Goal: Information Seeking & Learning: Find contact information

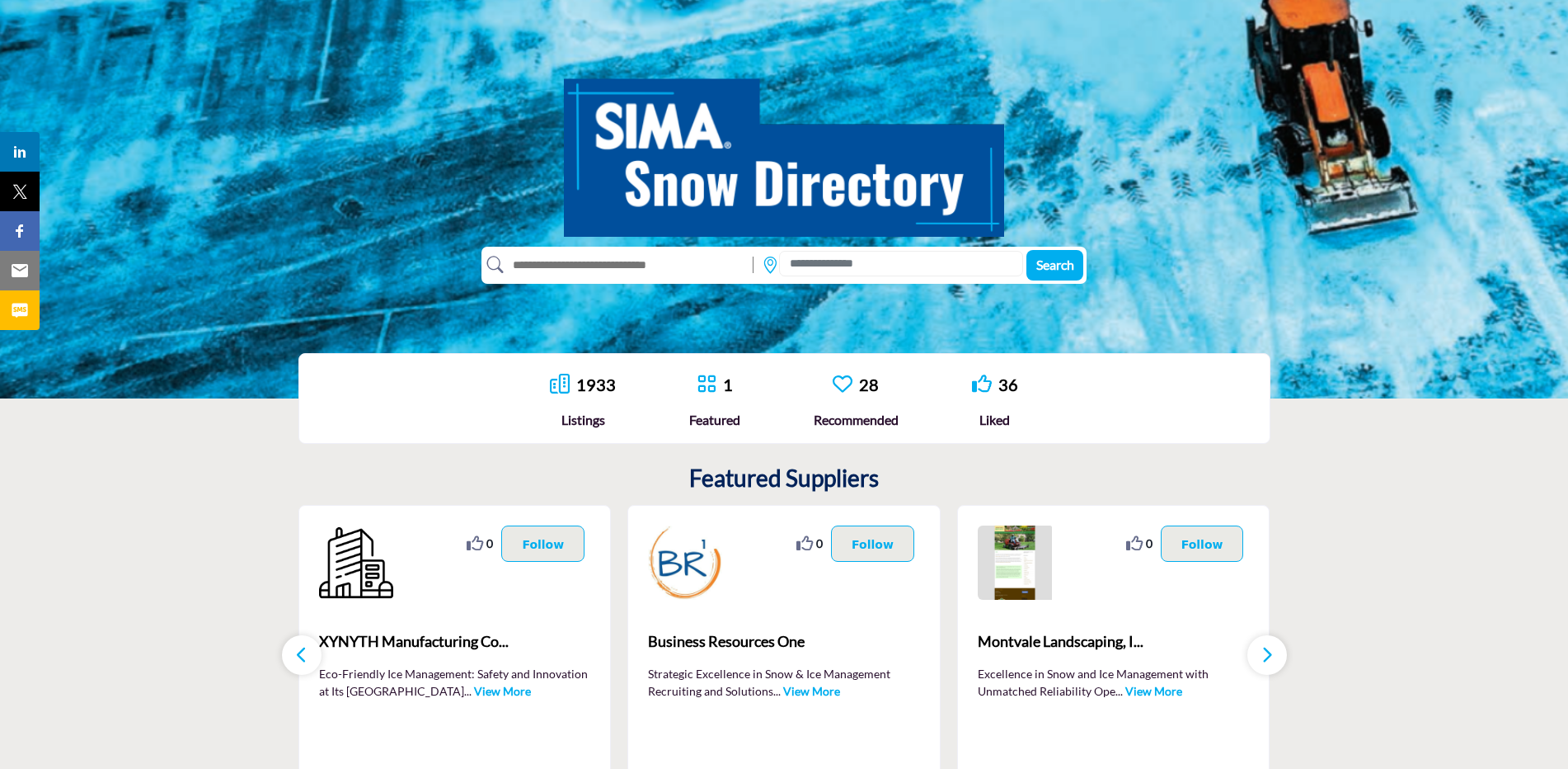
scroll to position [71, 0]
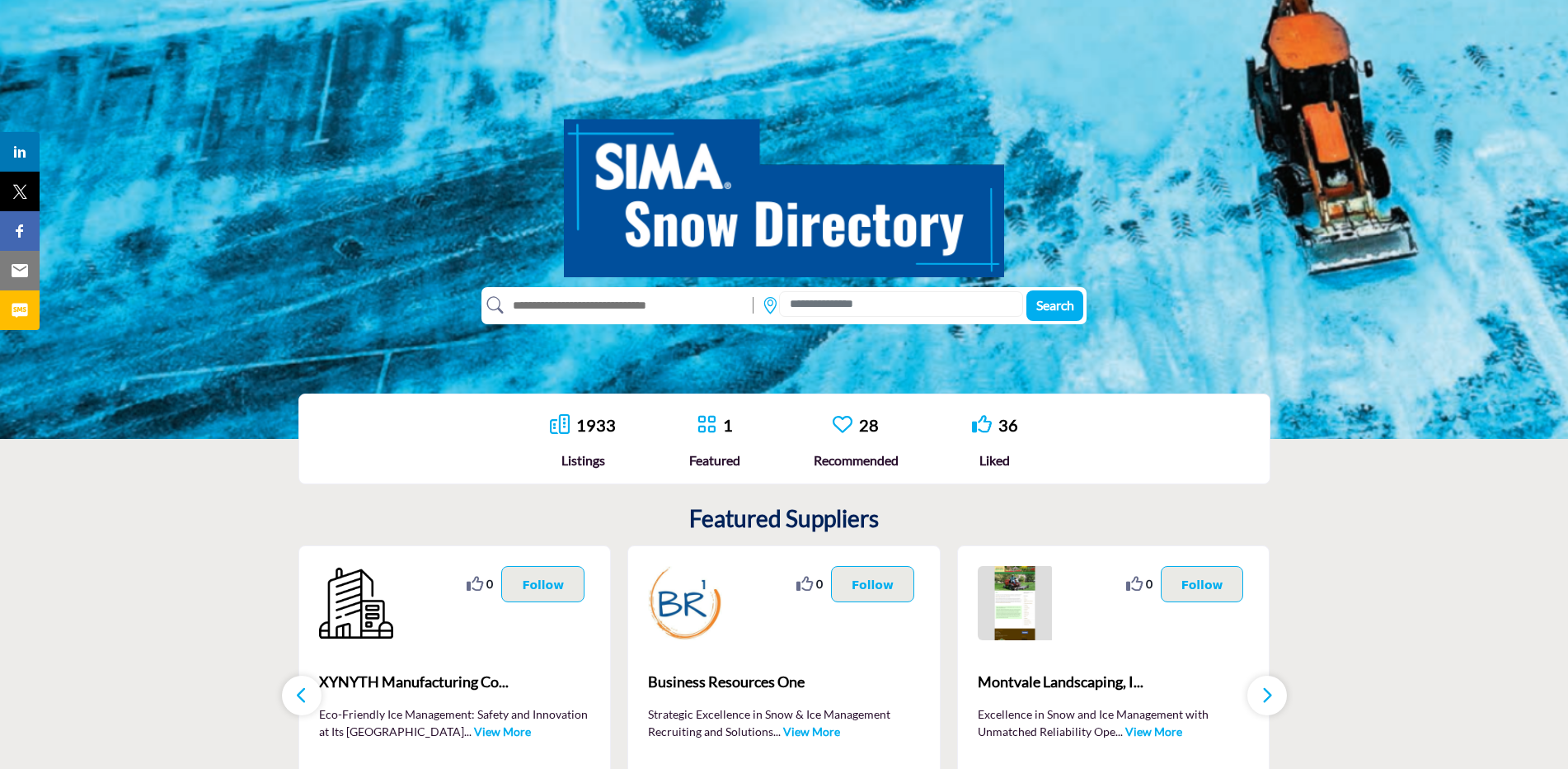
click at [647, 305] on input "text" at bounding box center [624, 305] width 241 height 26
type input "**********"
click at [1026, 290] on button "Search" at bounding box center [1054, 306] width 57 height 31
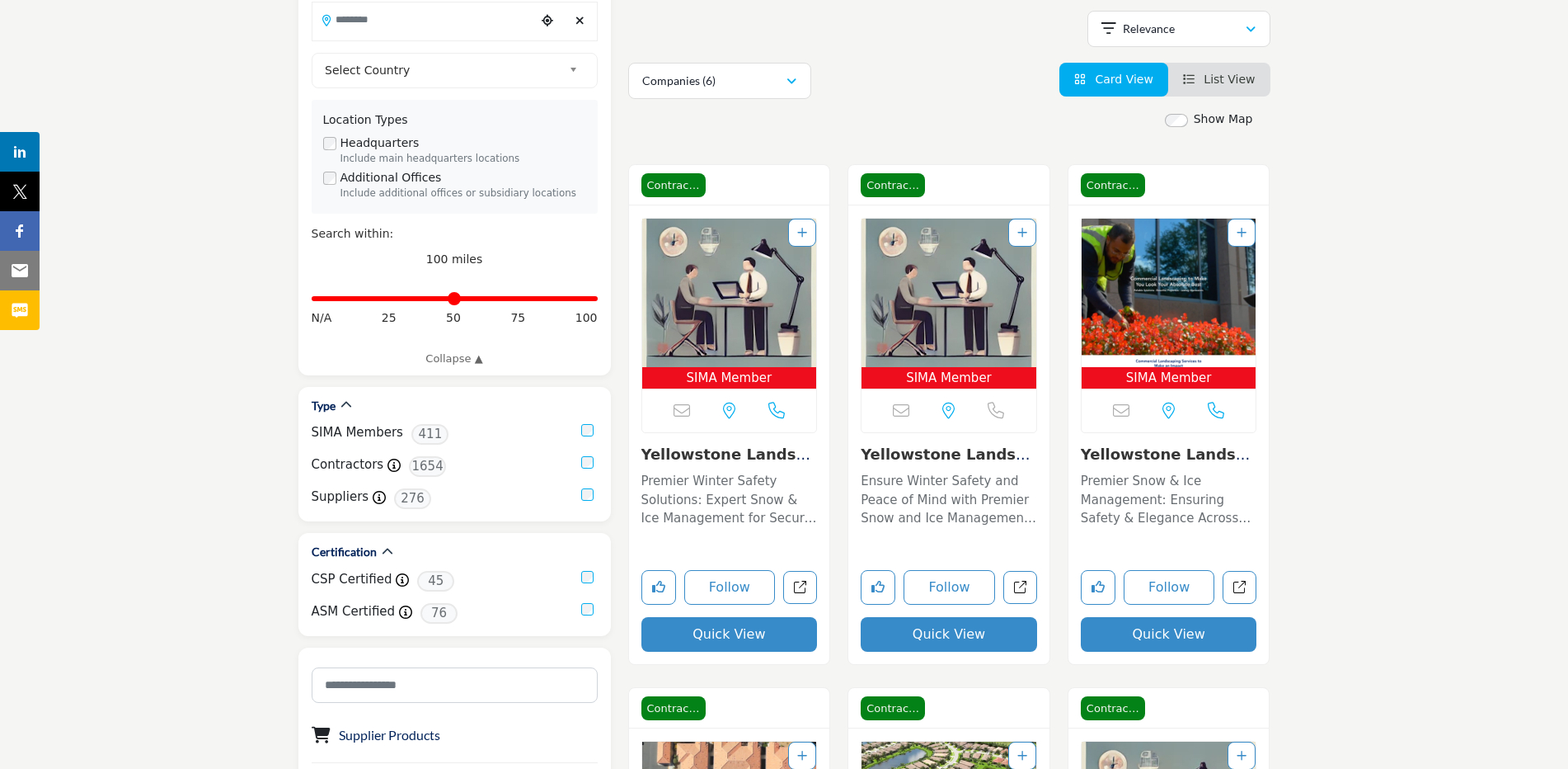
scroll to position [119, 0]
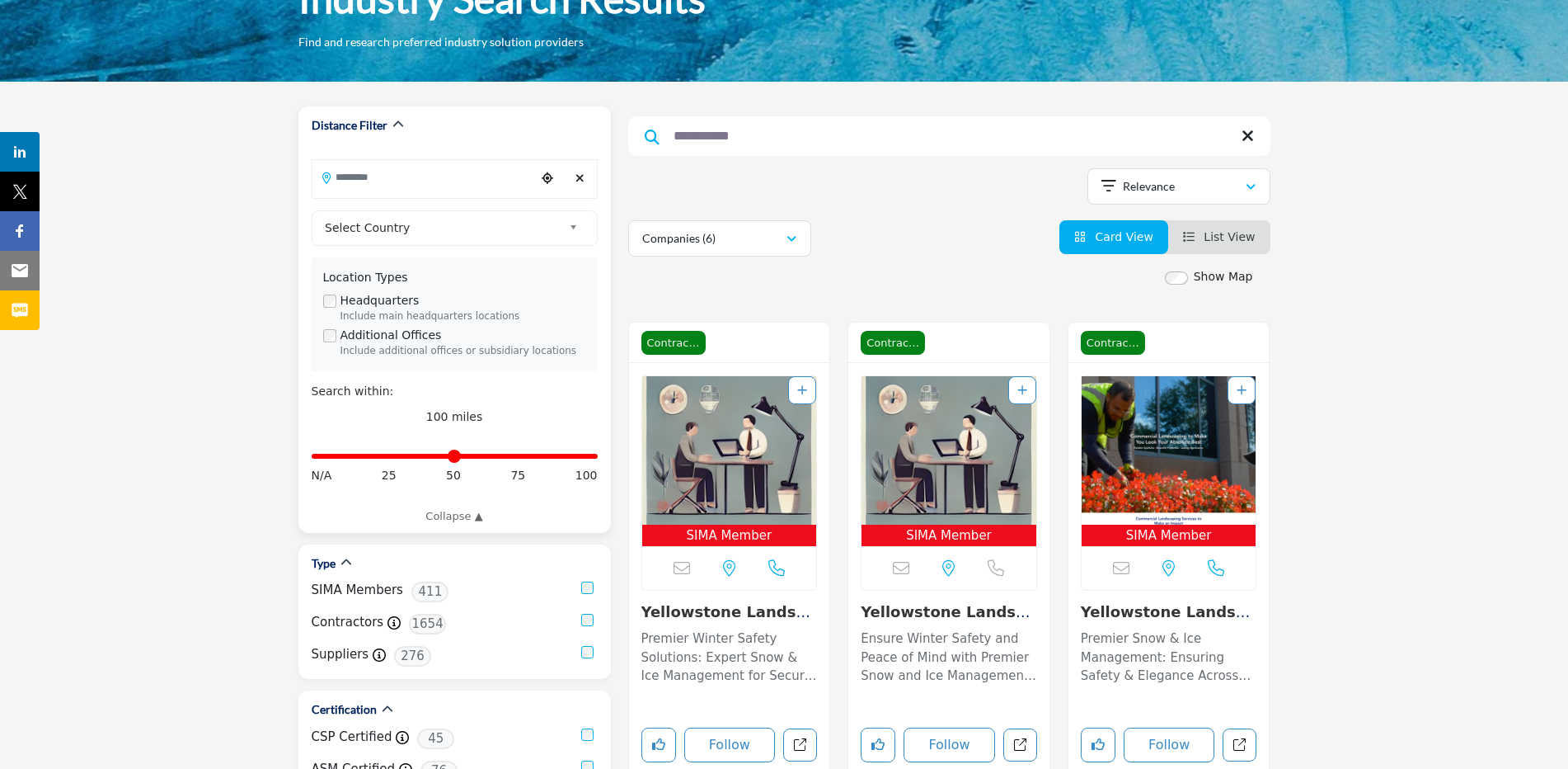
click at [403, 179] on input "Search Location" at bounding box center [424, 177] width 222 height 33
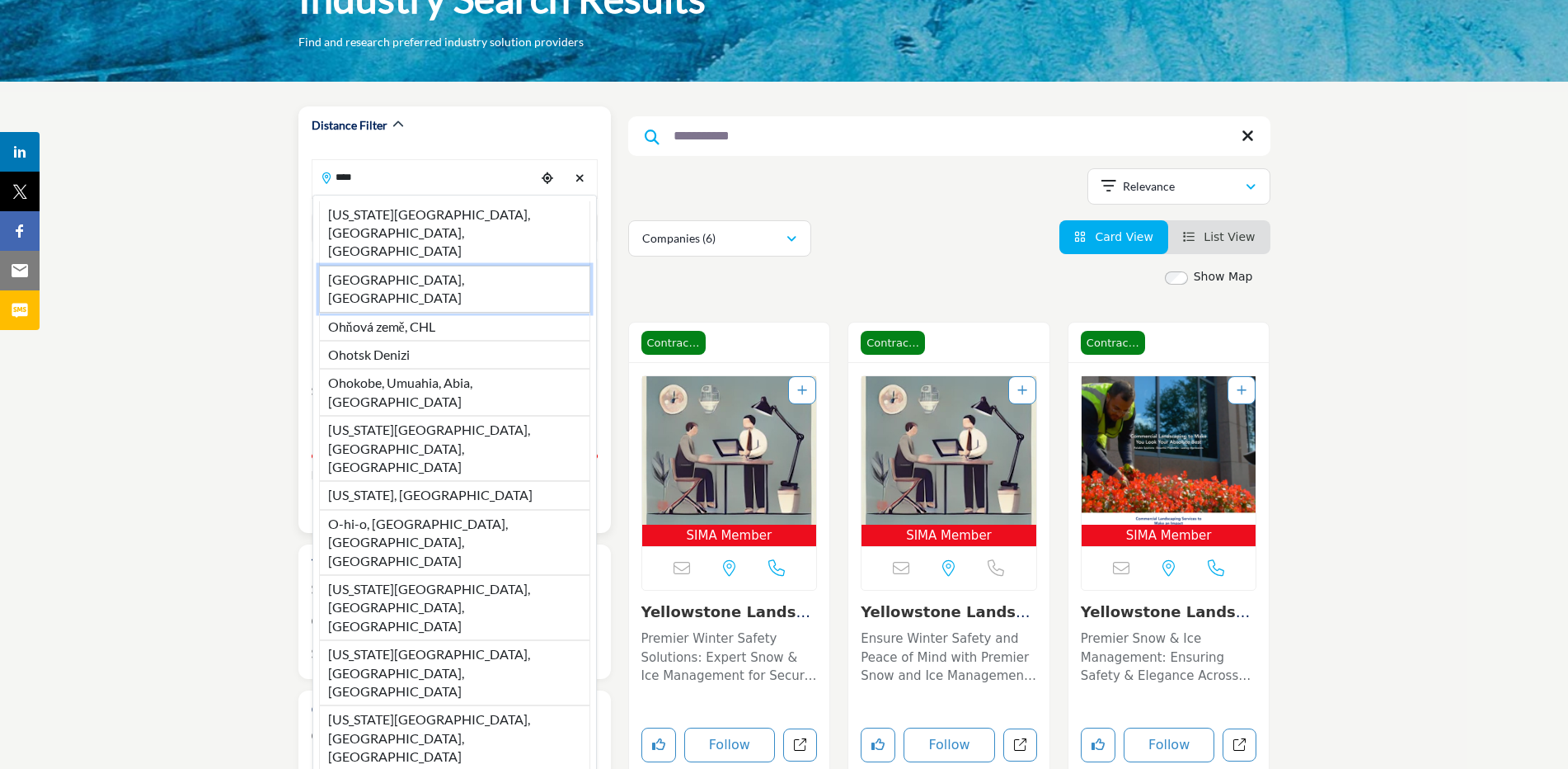
click at [362, 266] on li "[GEOGRAPHIC_DATA], [GEOGRAPHIC_DATA]" at bounding box center [455, 290] width 271 height 47
type input "*******"
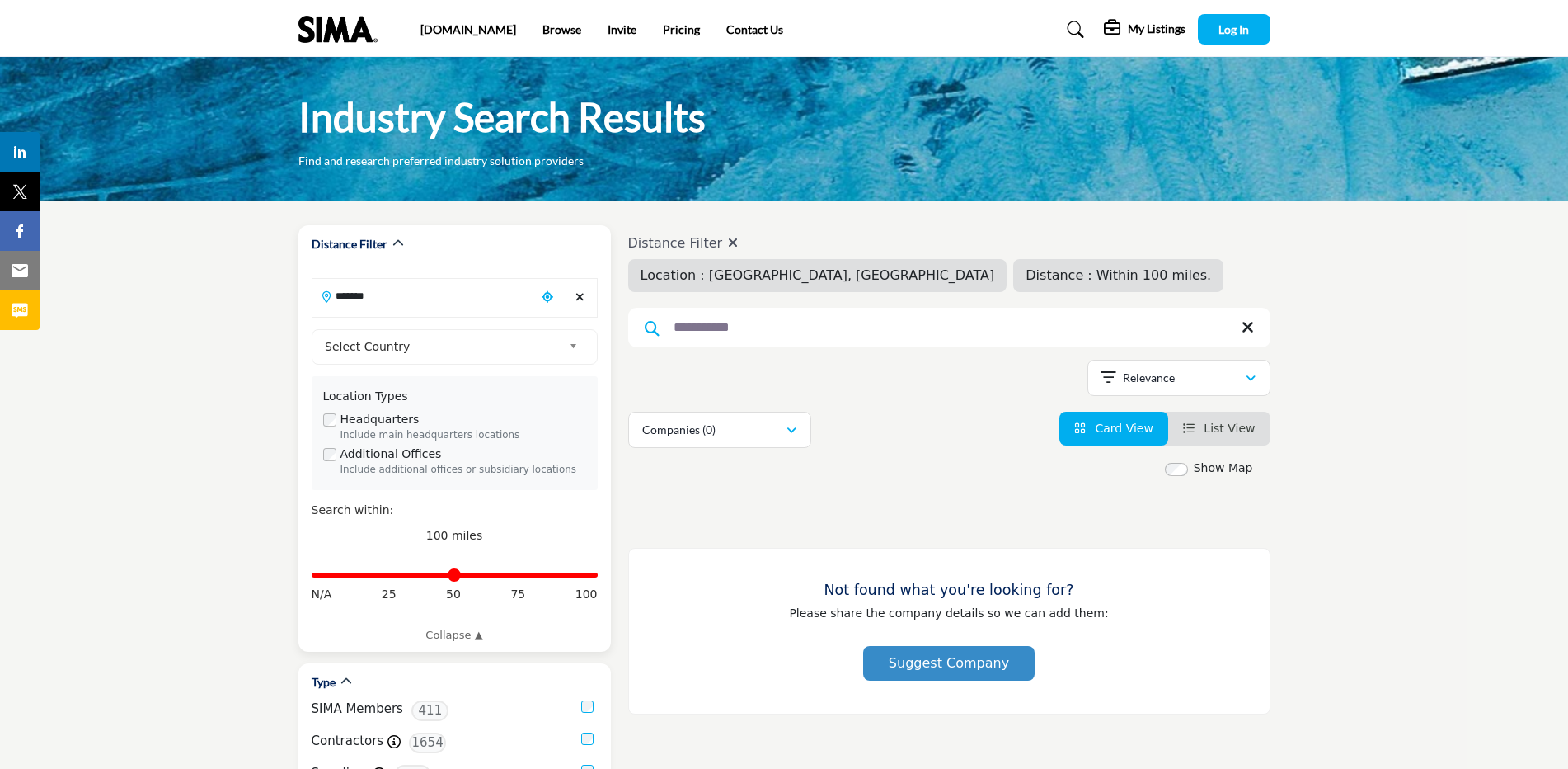
click at [579, 297] on icon "Clear search location" at bounding box center [580, 297] width 9 height 12
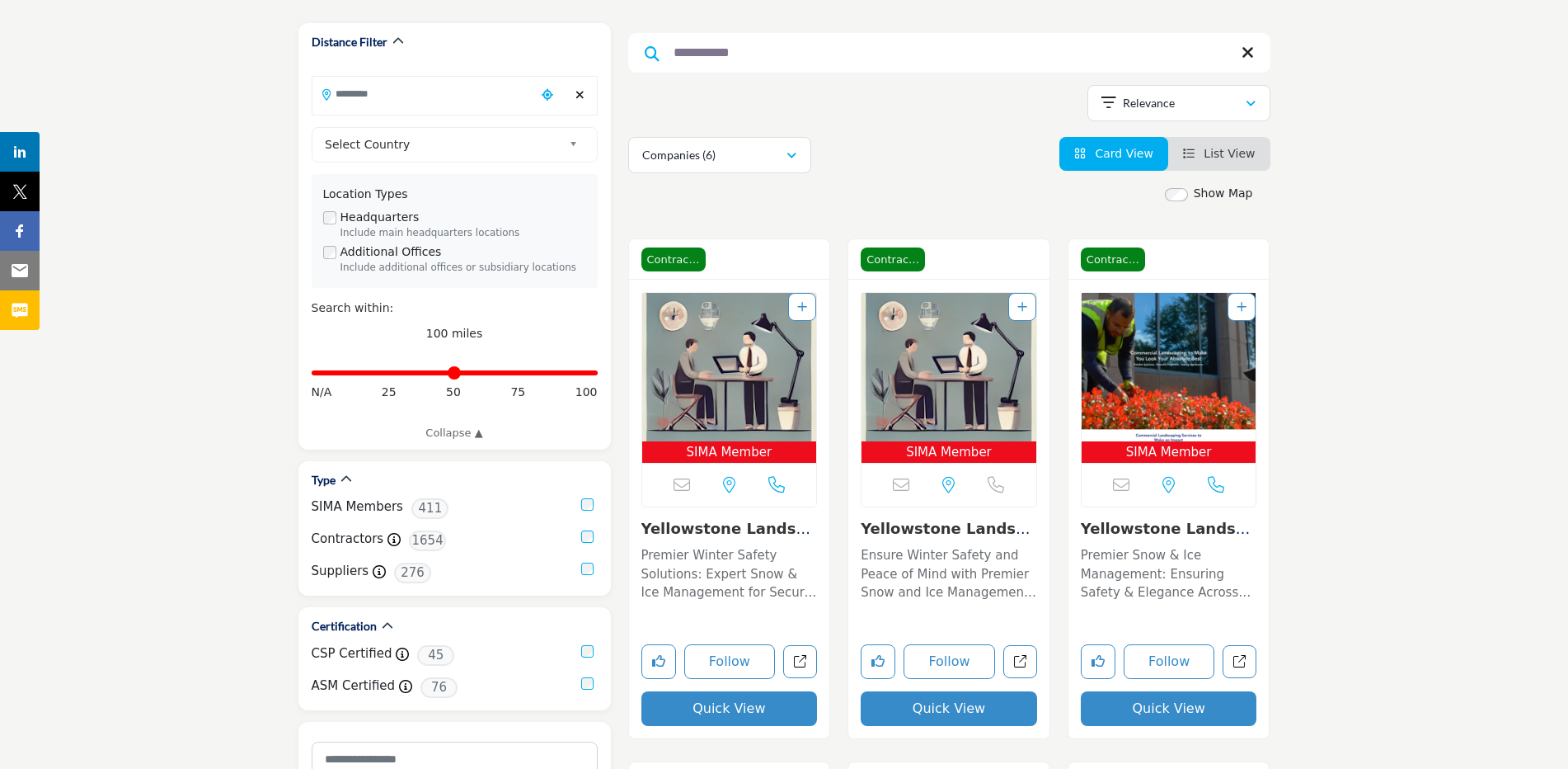
scroll to position [322, 0]
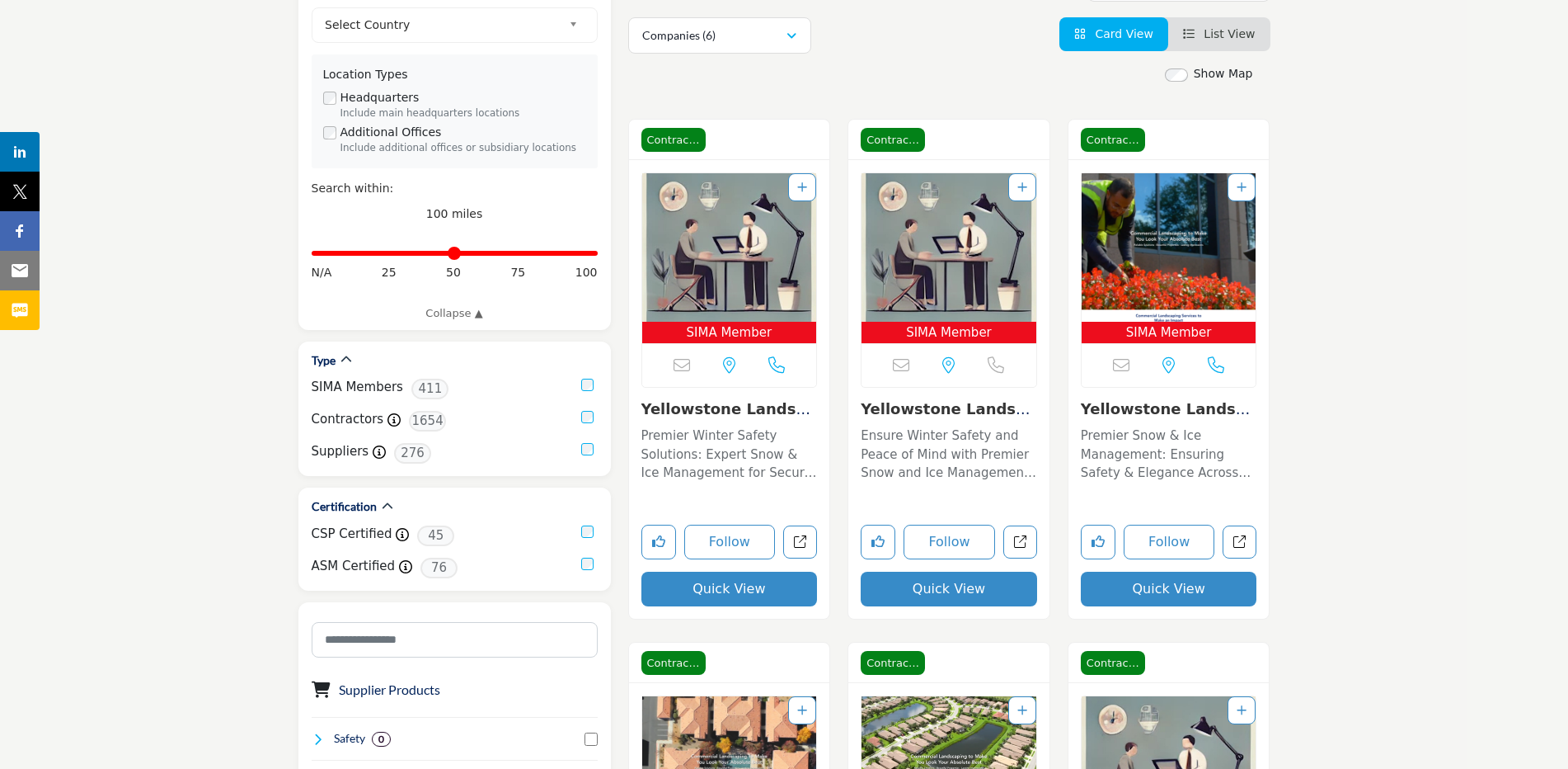
click at [734, 592] on button "Quick View" at bounding box center [729, 589] width 176 height 34
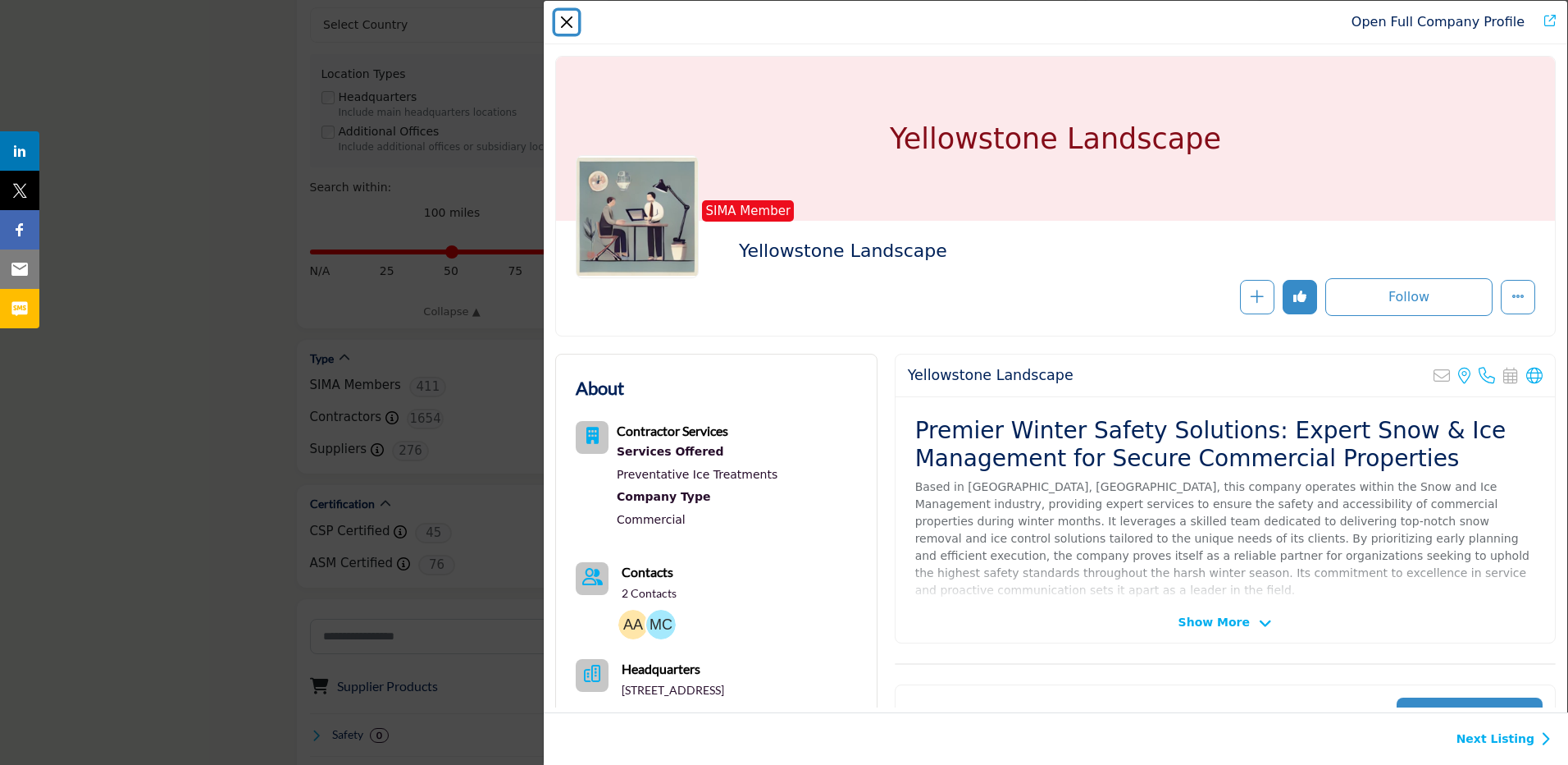
click at [571, 24] on button "Close" at bounding box center [567, 22] width 23 height 23
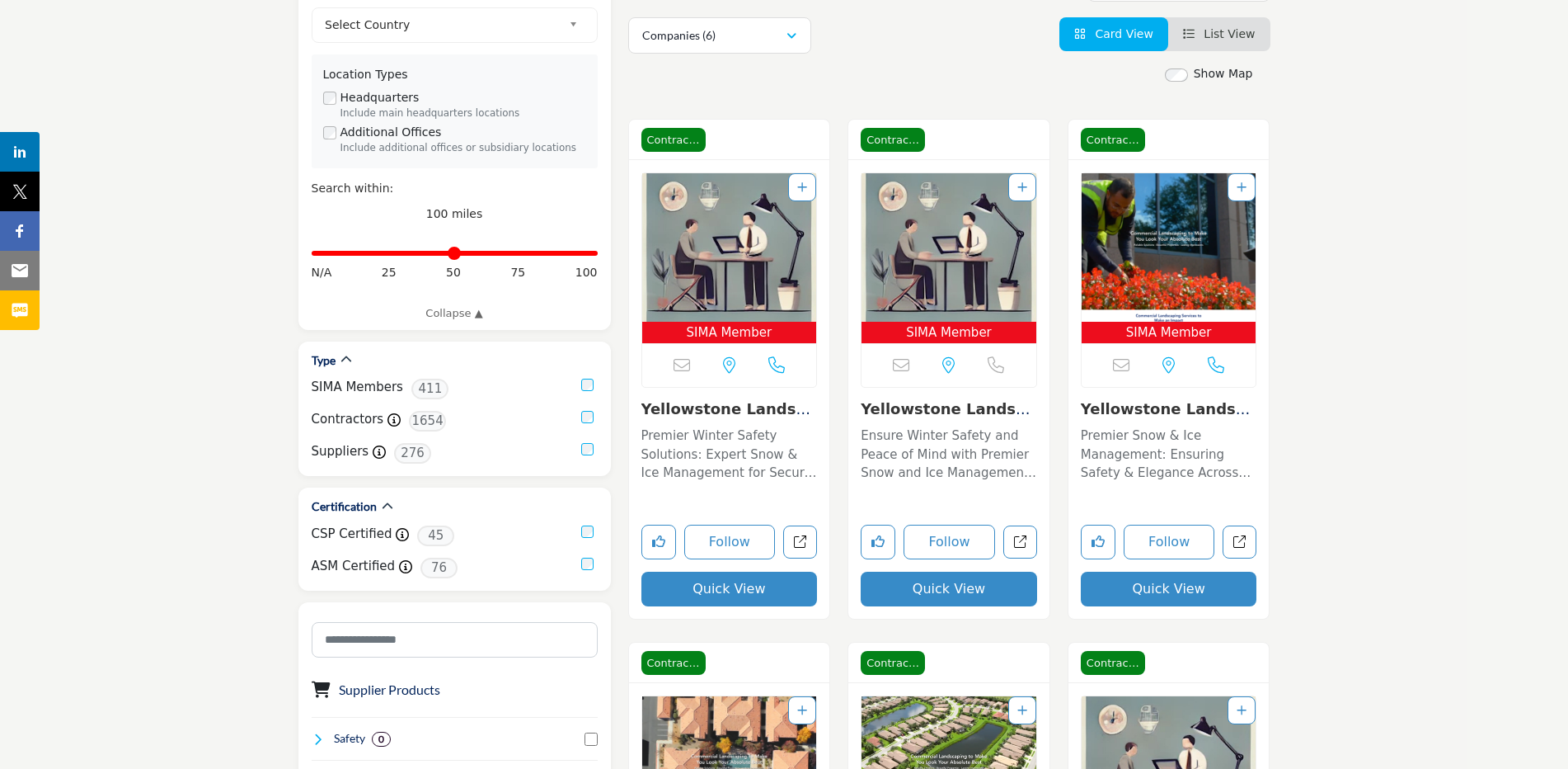
click at [945, 583] on button "Quick View" at bounding box center [949, 589] width 176 height 34
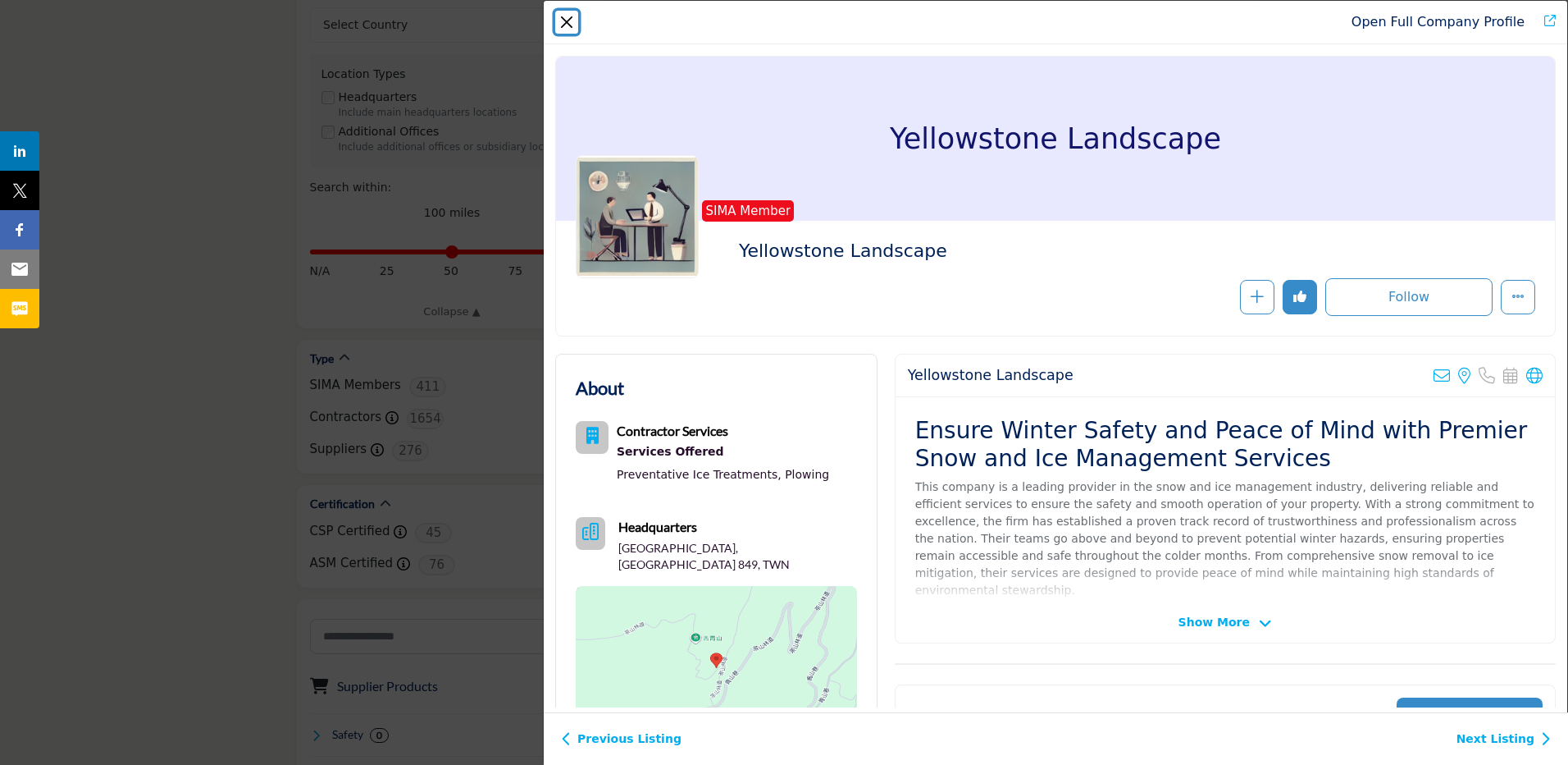
click at [565, 20] on button "Close" at bounding box center [567, 22] width 23 height 23
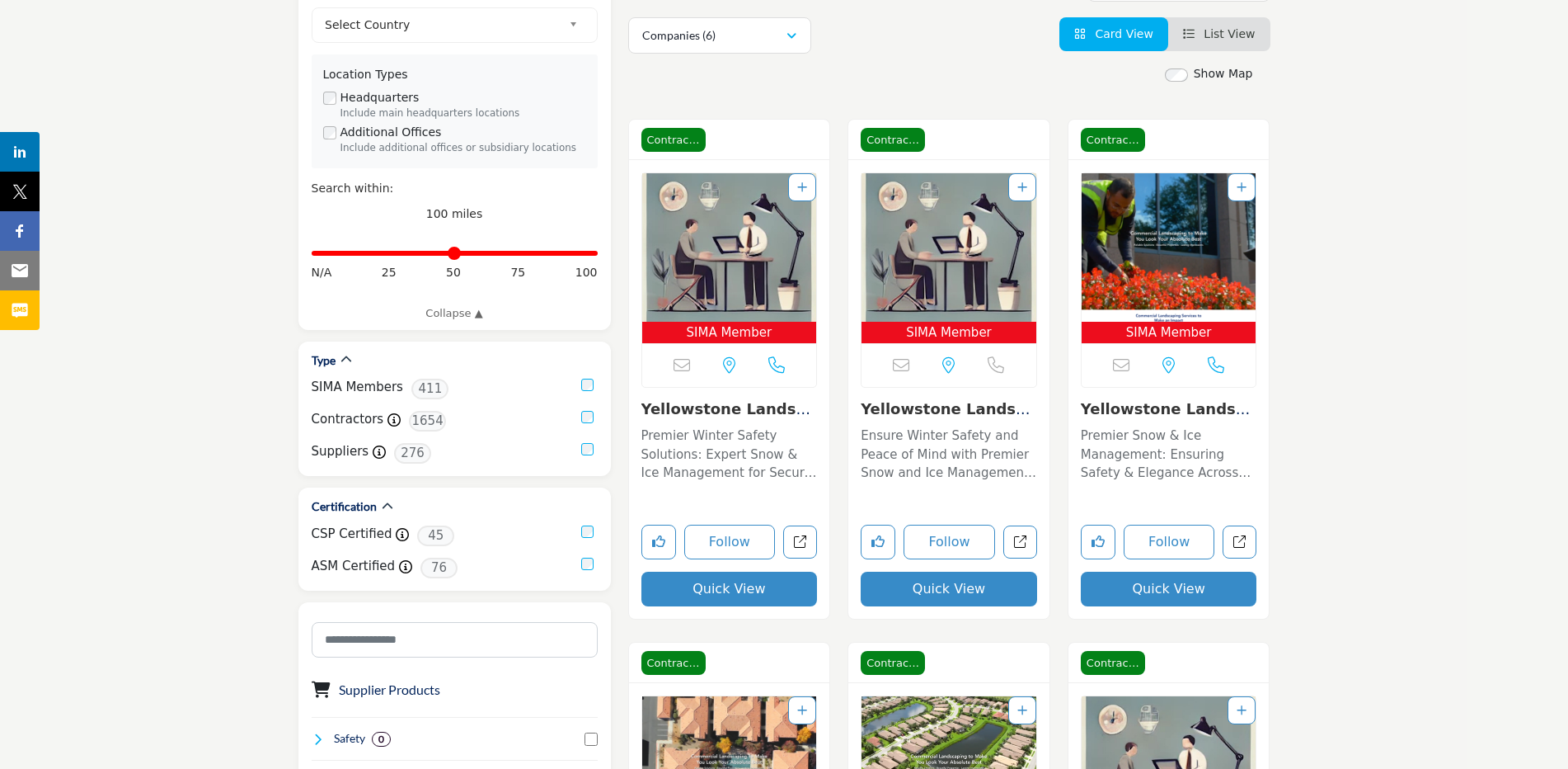
click at [1177, 591] on button "Quick View" at bounding box center [1168, 589] width 176 height 34
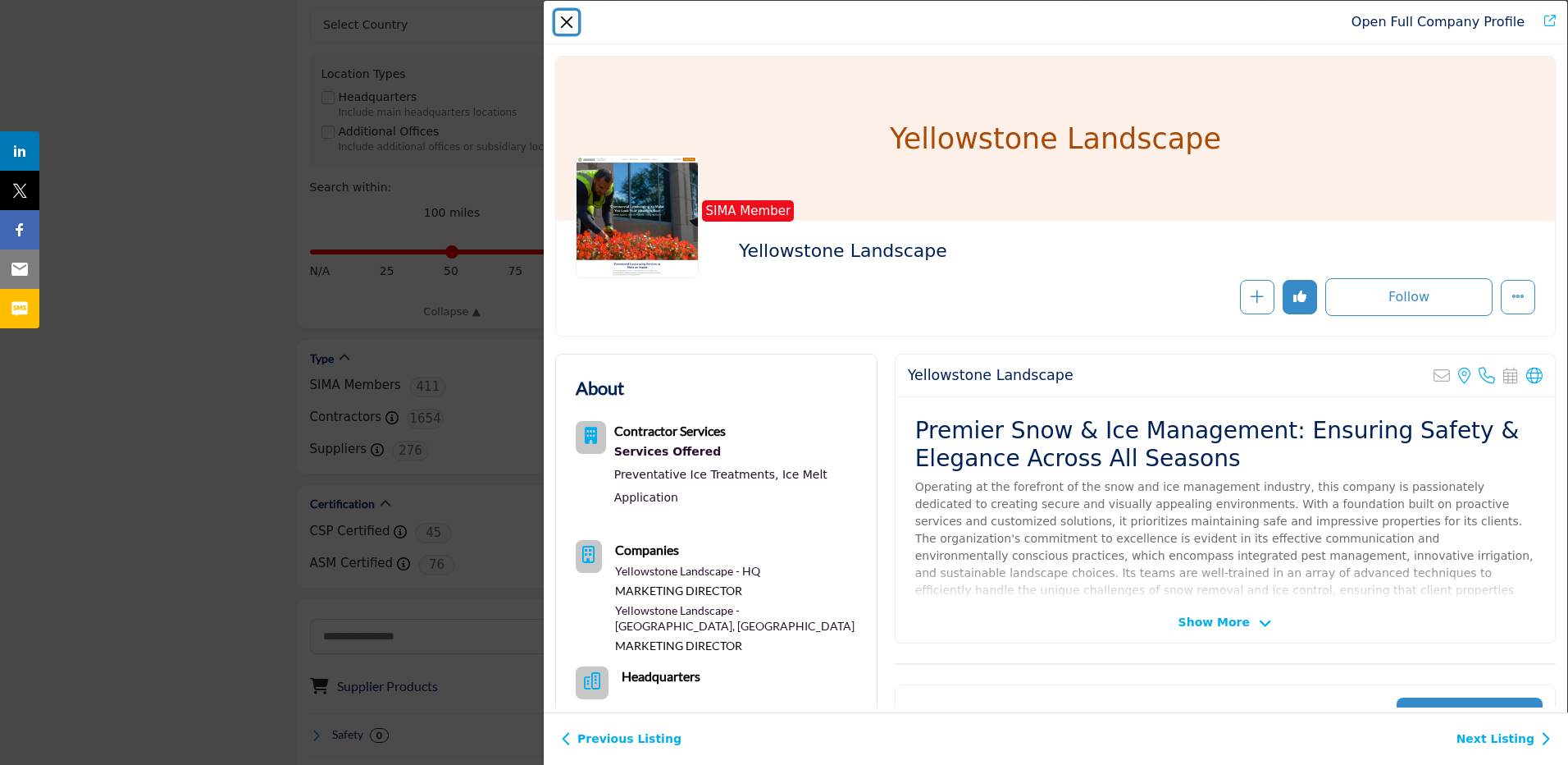
click at [568, 21] on button "Close" at bounding box center [567, 22] width 23 height 23
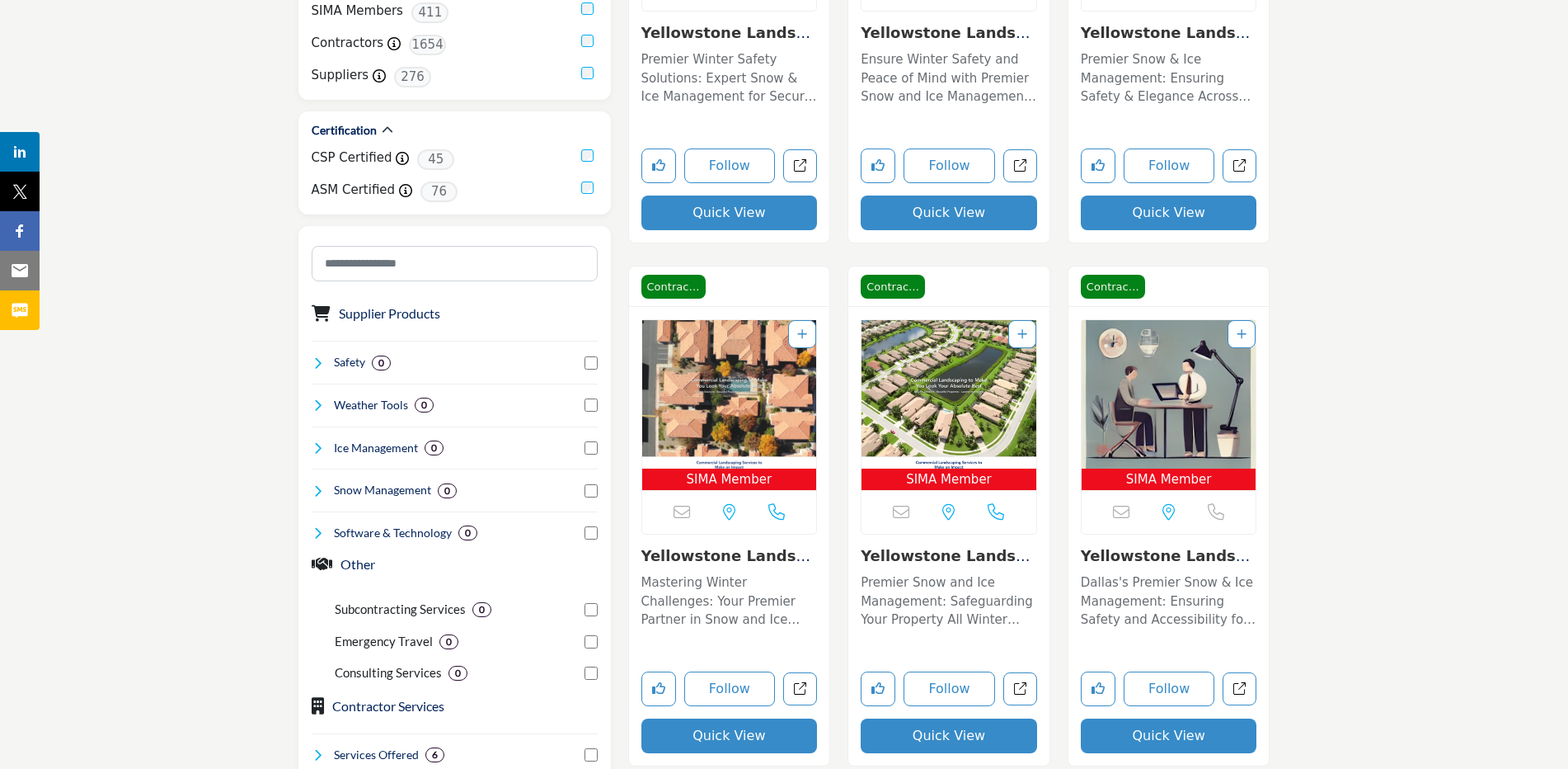
scroll to position [703, 0]
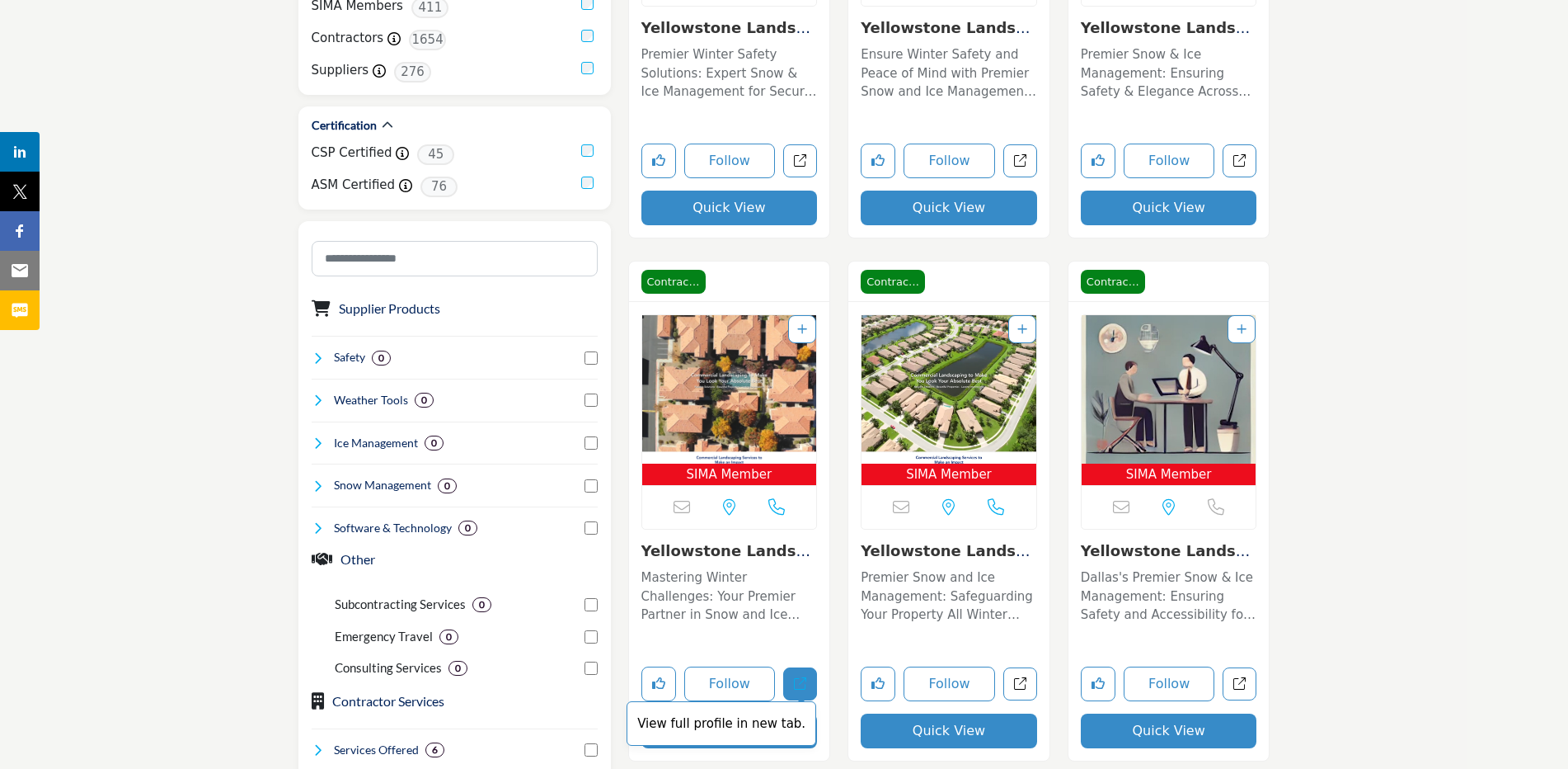
click at [752, 742] on span "View full profile in new tab." at bounding box center [722, 724] width 190 height 45
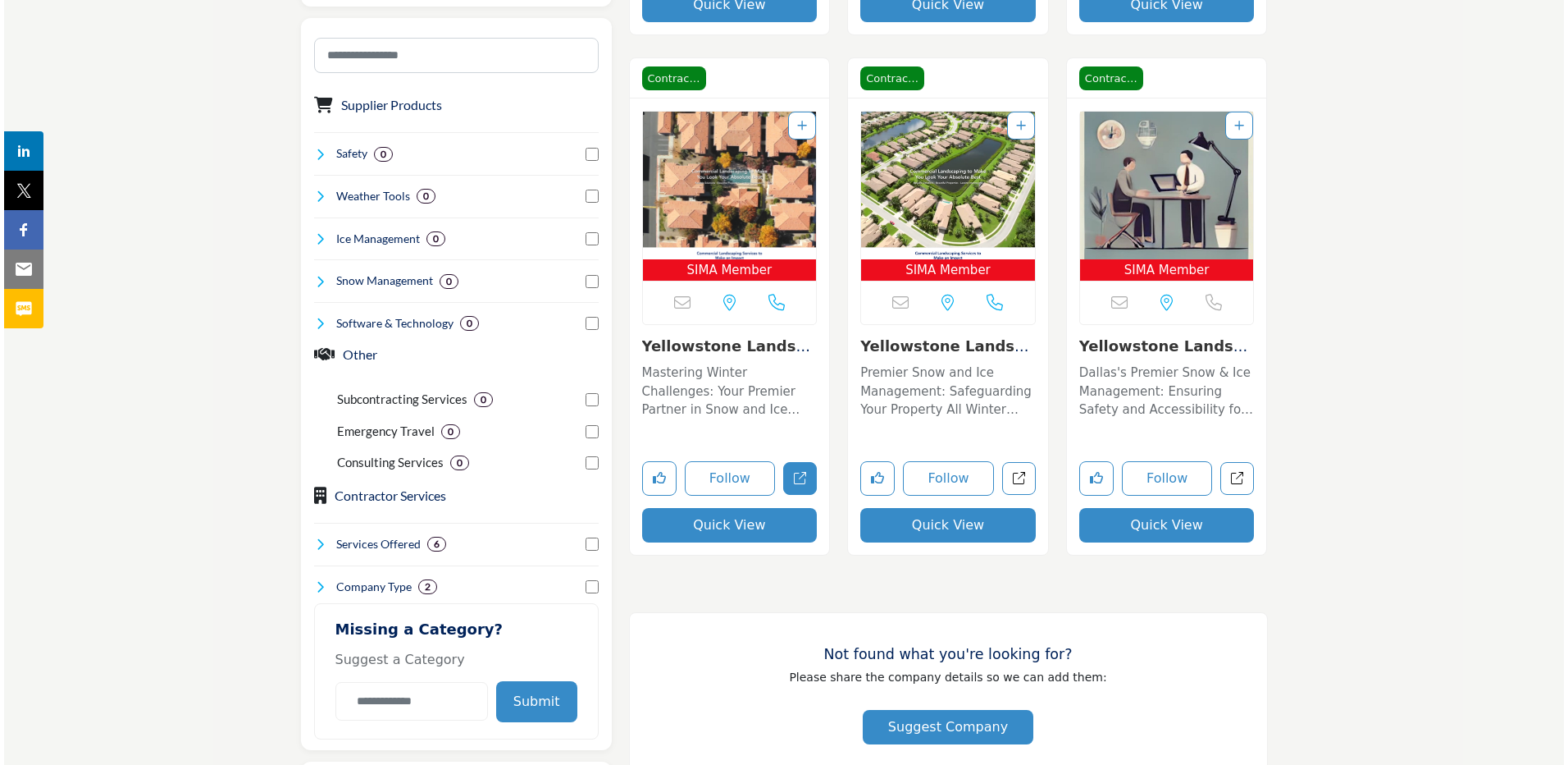
scroll to position [907, 0]
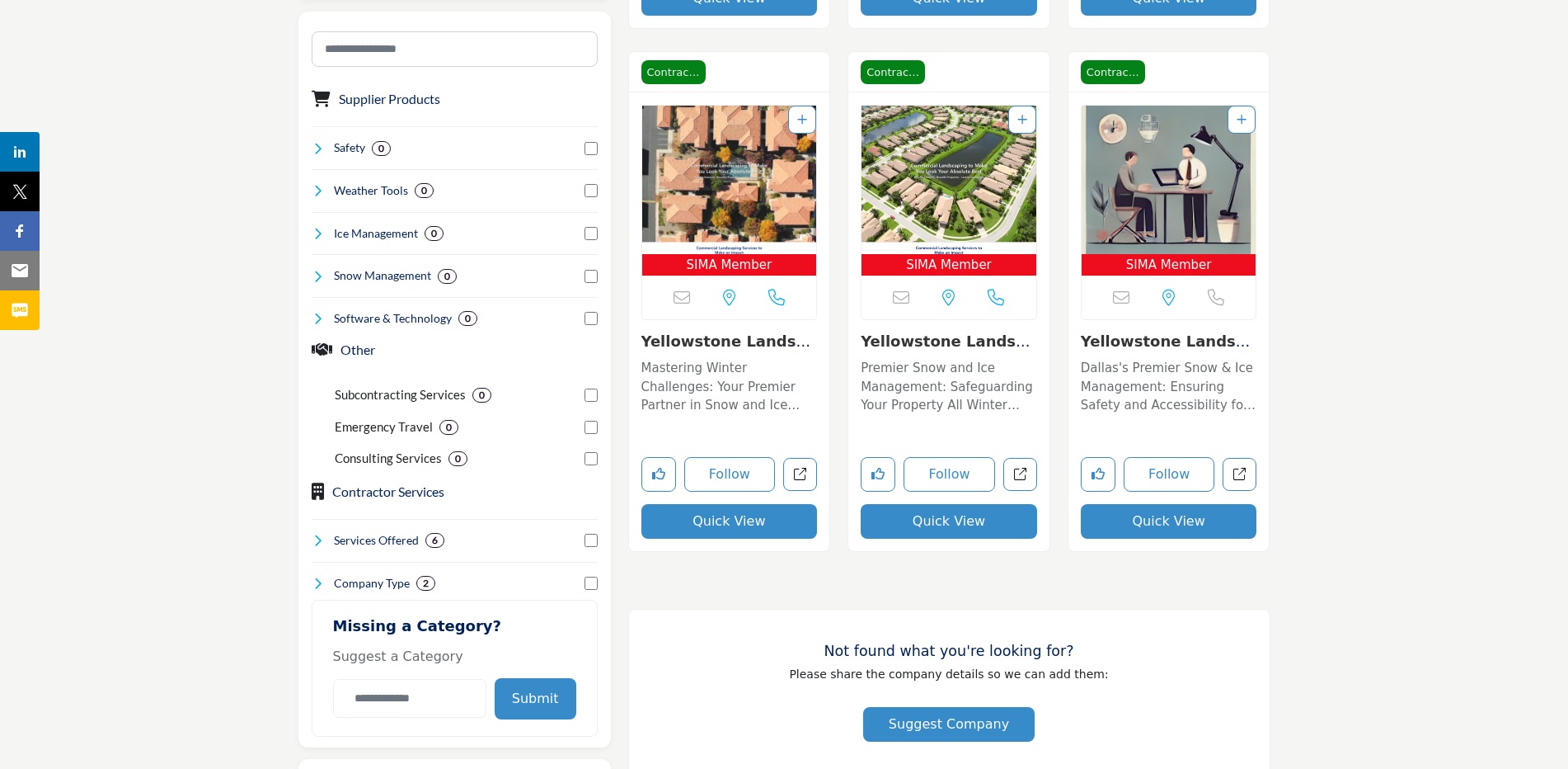
click at [704, 526] on button "Quick View" at bounding box center [729, 521] width 176 height 34
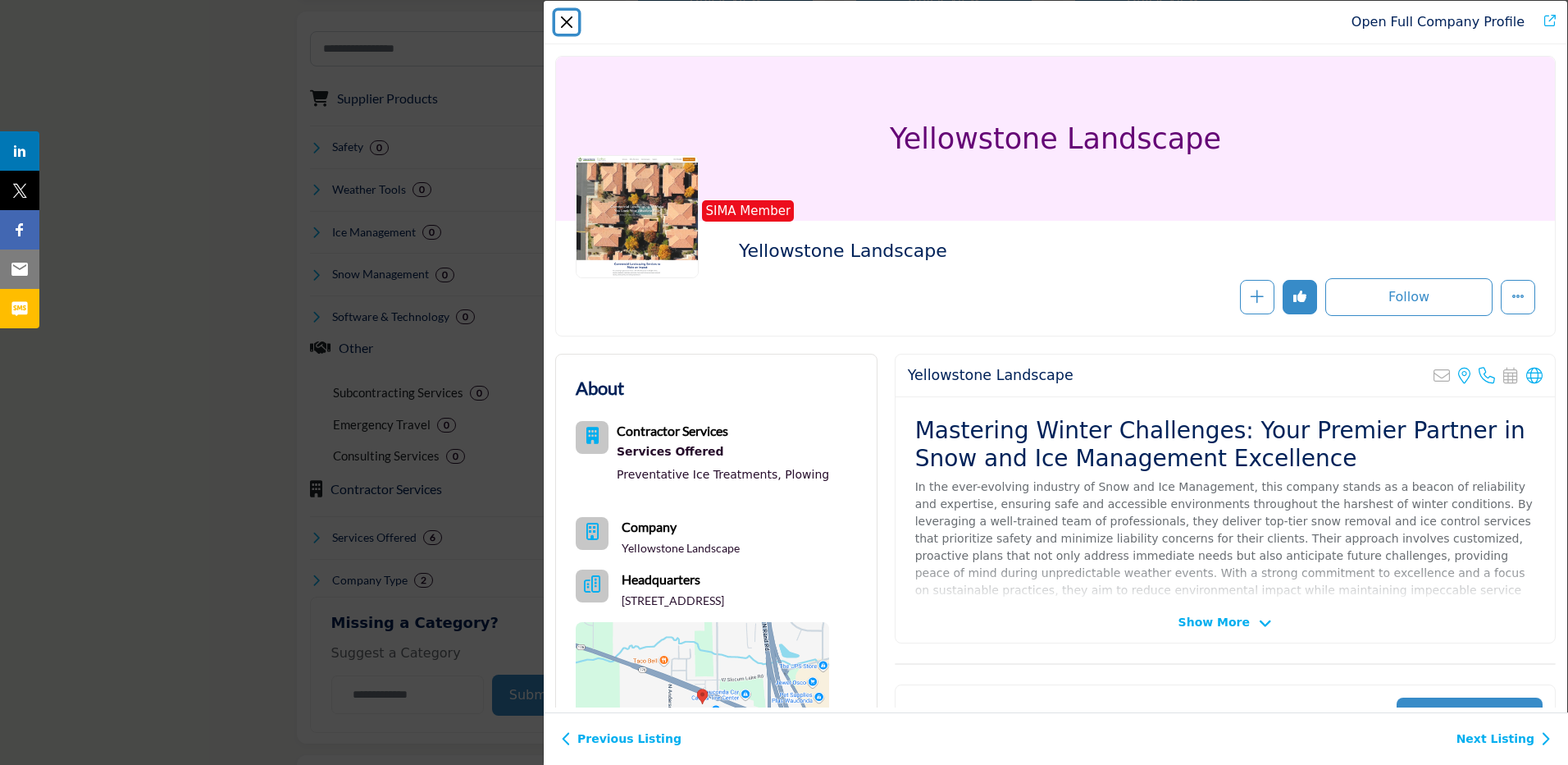
click at [563, 26] on button "Close" at bounding box center [567, 22] width 23 height 23
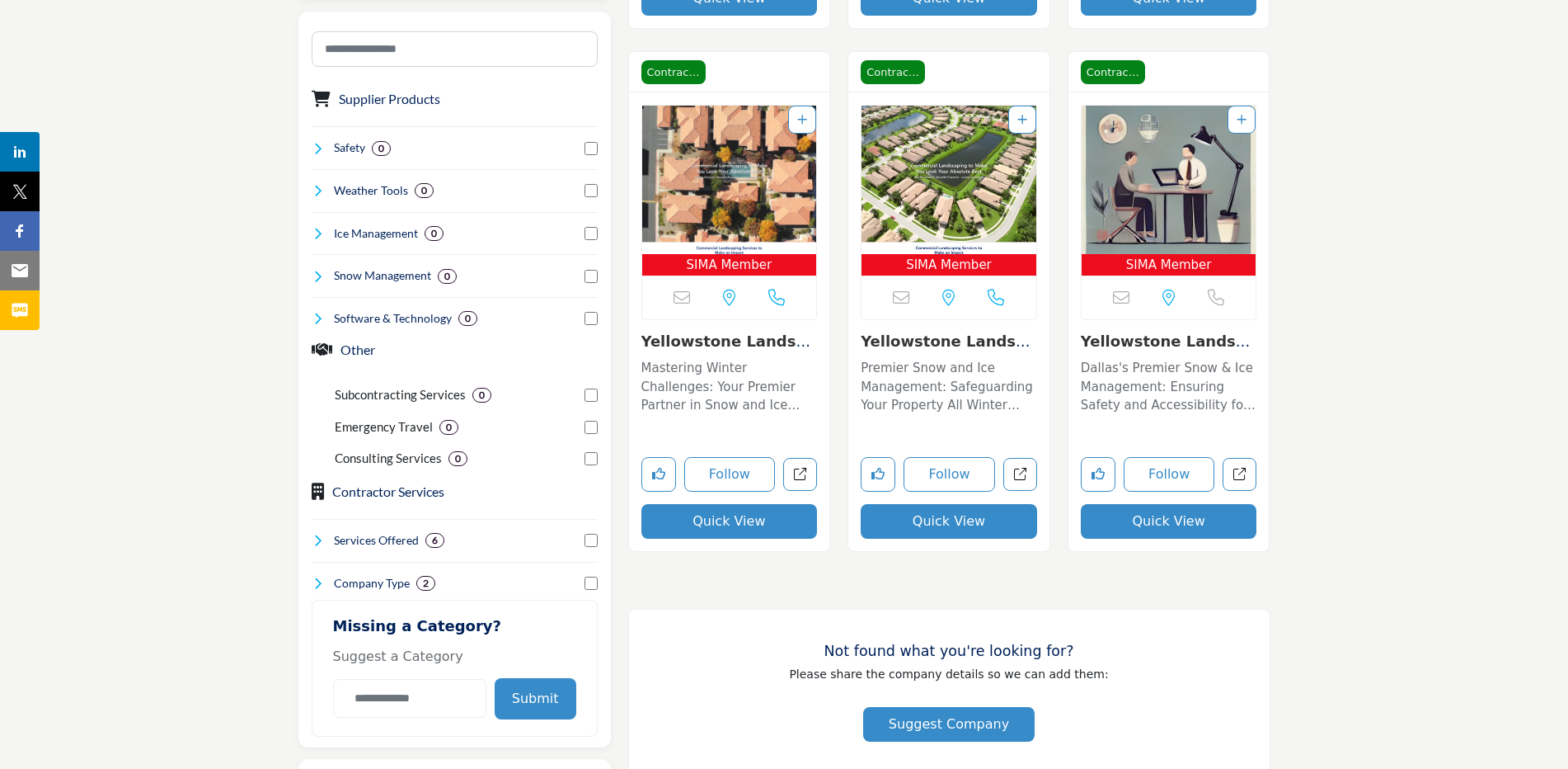
click at [977, 519] on button "Quick View" at bounding box center [949, 521] width 176 height 34
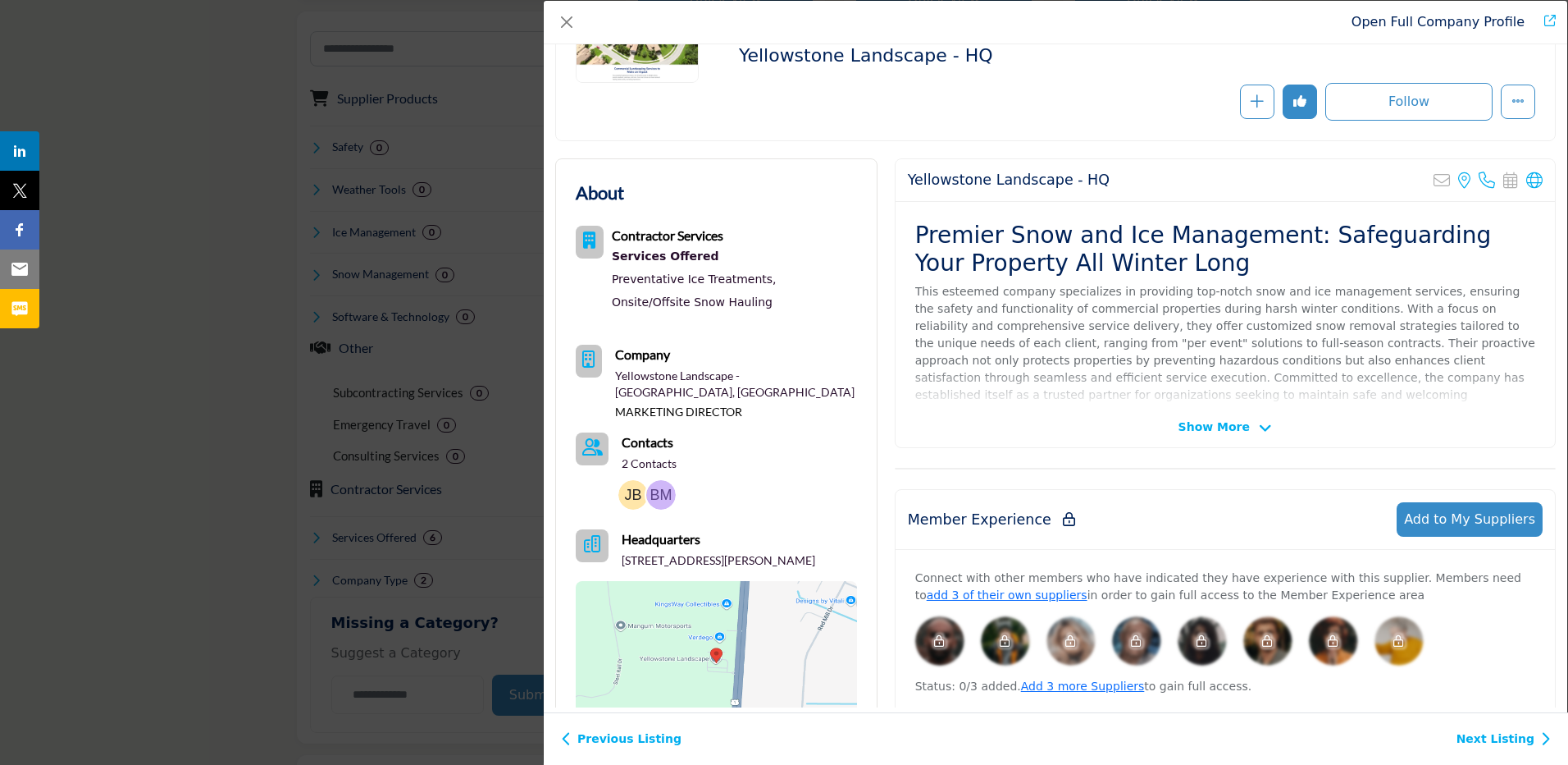
scroll to position [187, 0]
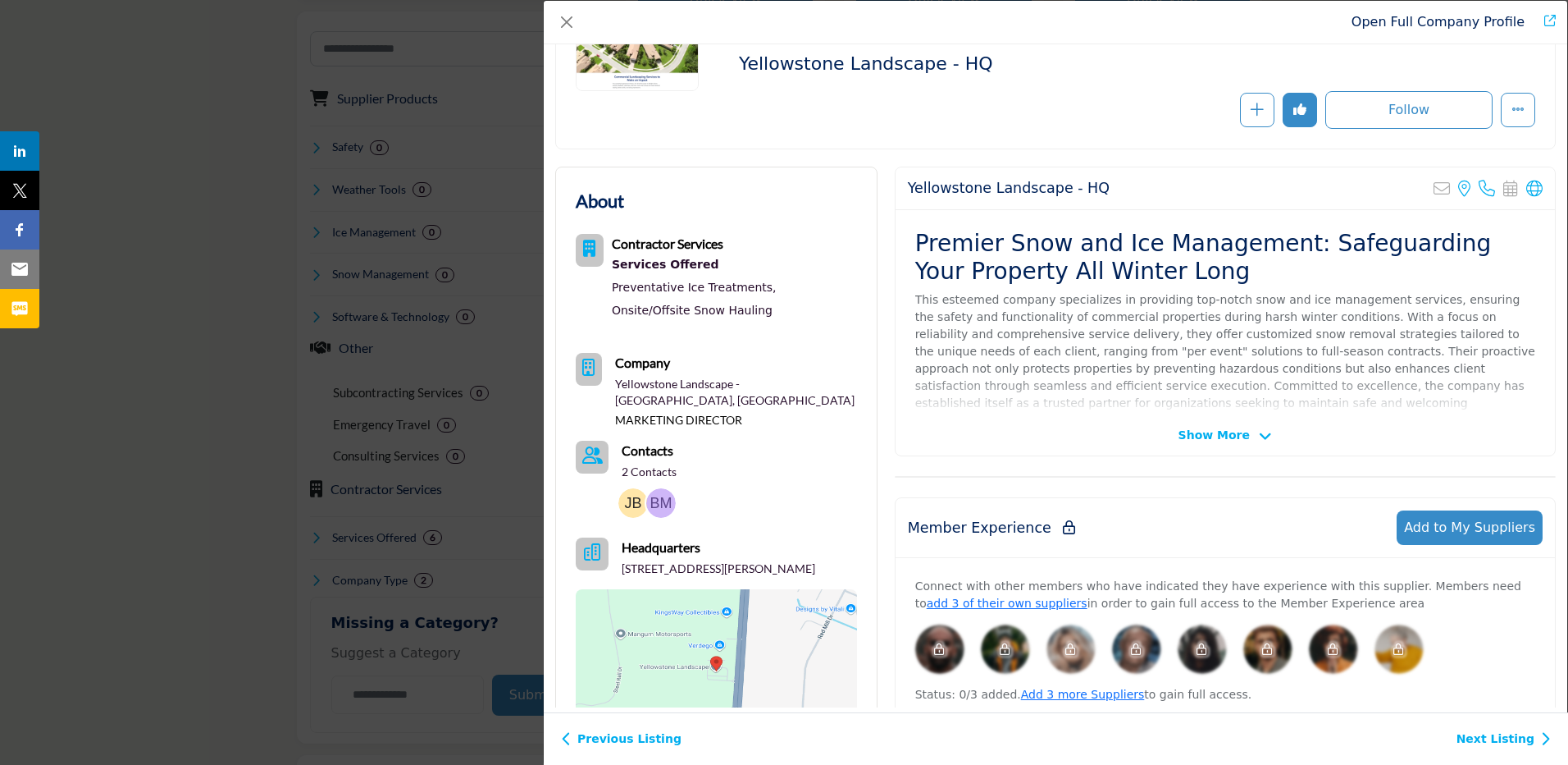
click at [1223, 430] on span "Show More" at bounding box center [1214, 435] width 71 height 17
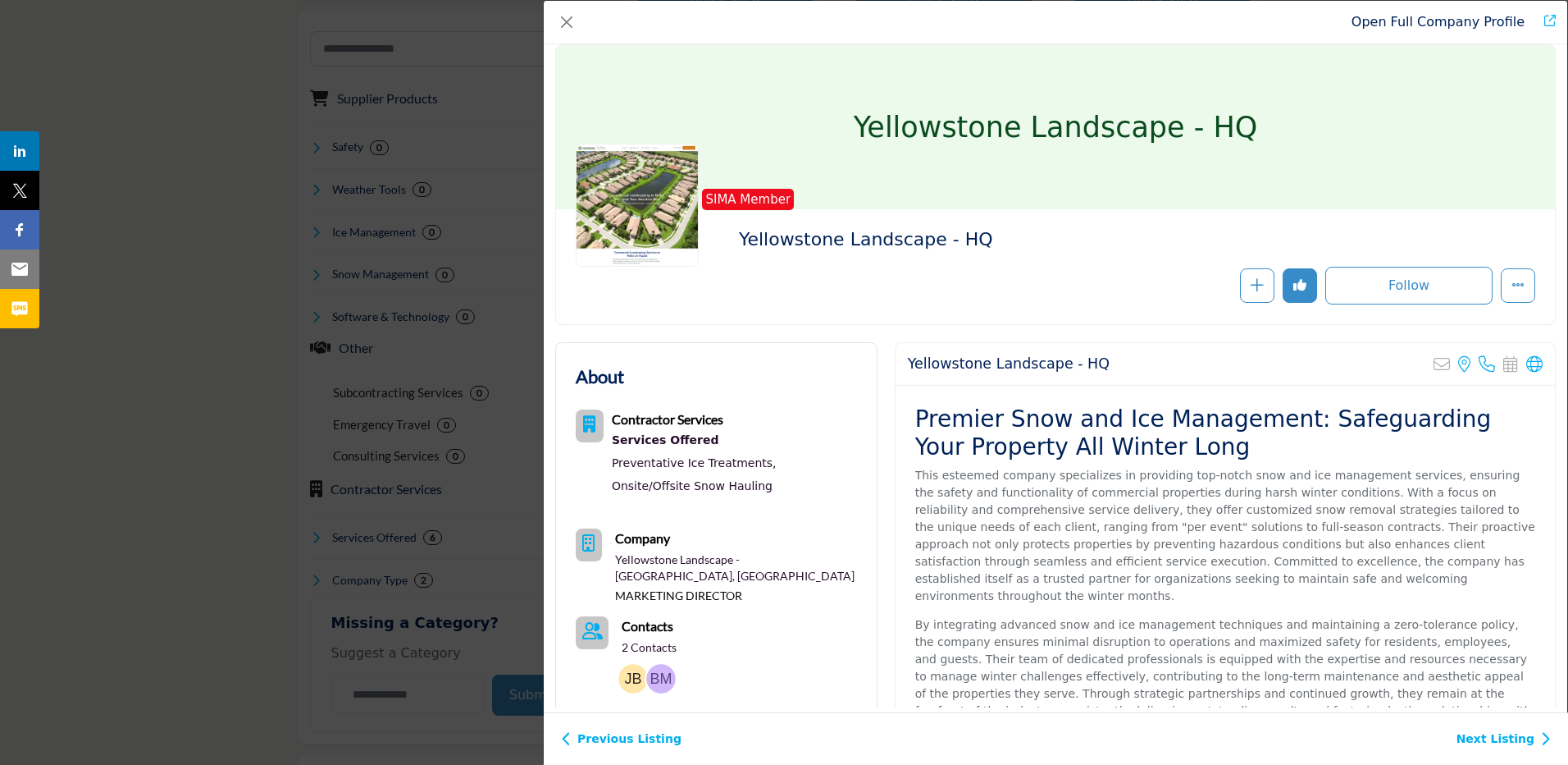
scroll to position [0, 0]
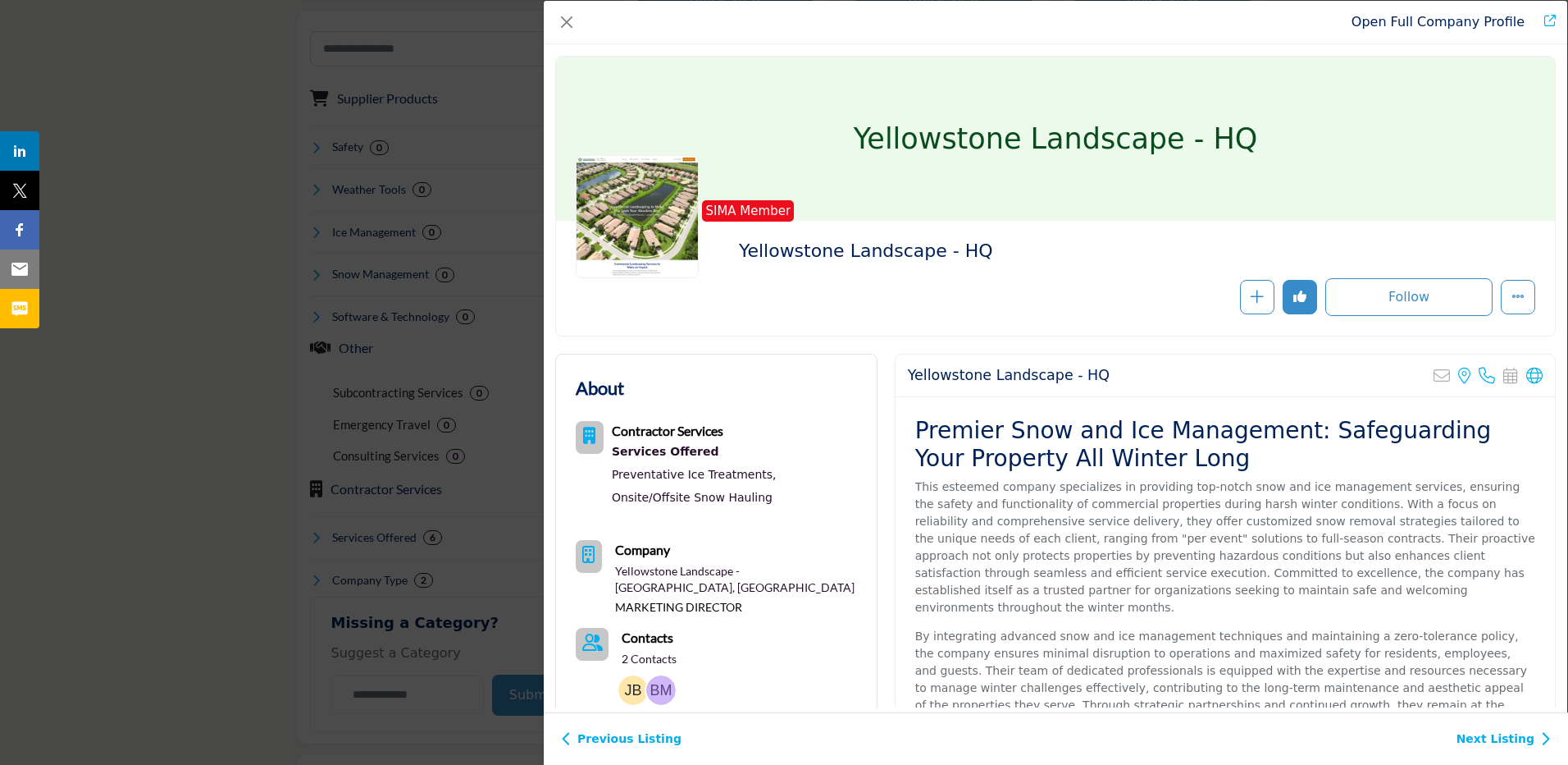
click at [1472, 23] on link "Open Full Company Profile" at bounding box center [1438, 21] width 173 height 15
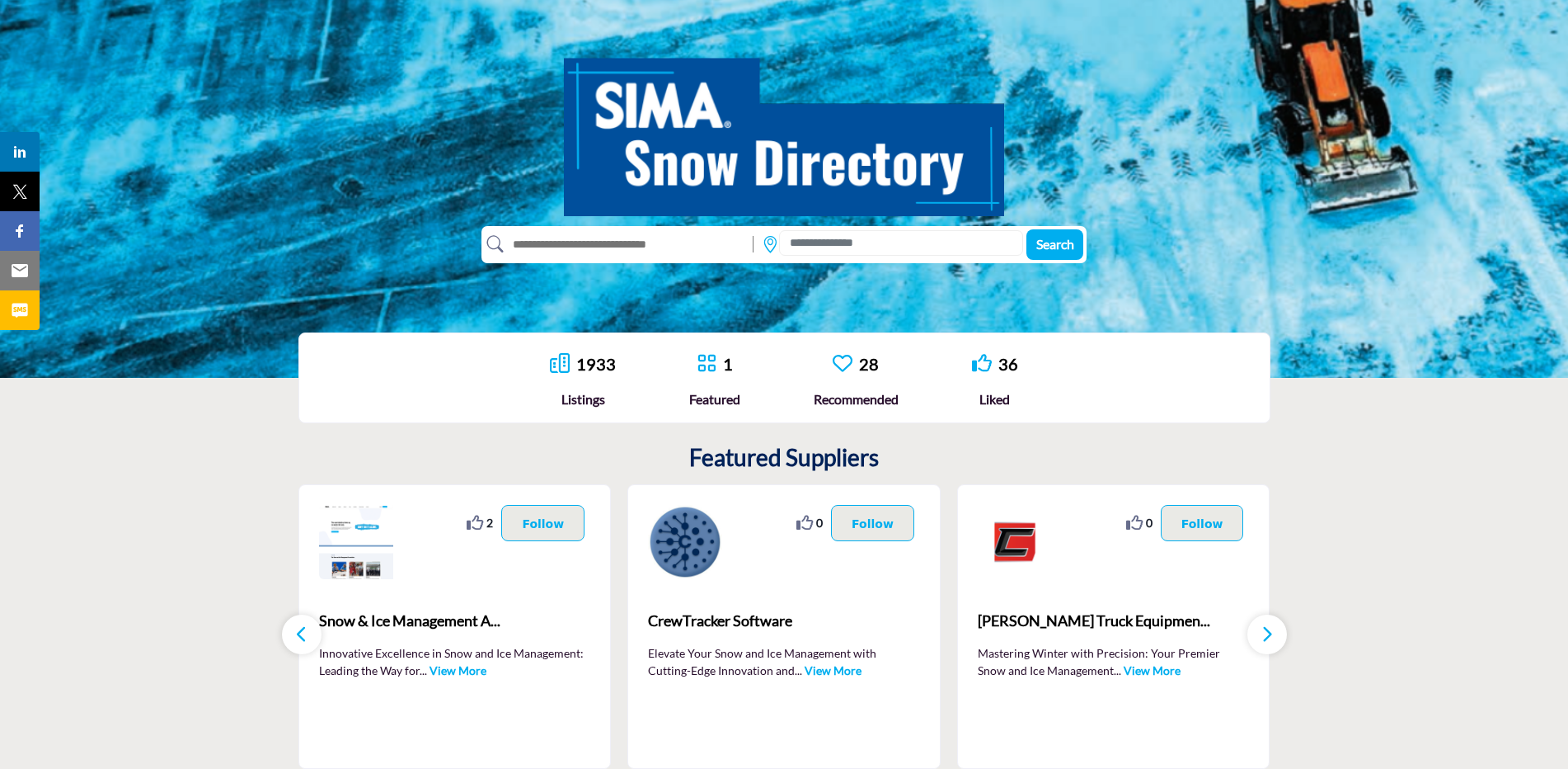
scroll to position [124, 0]
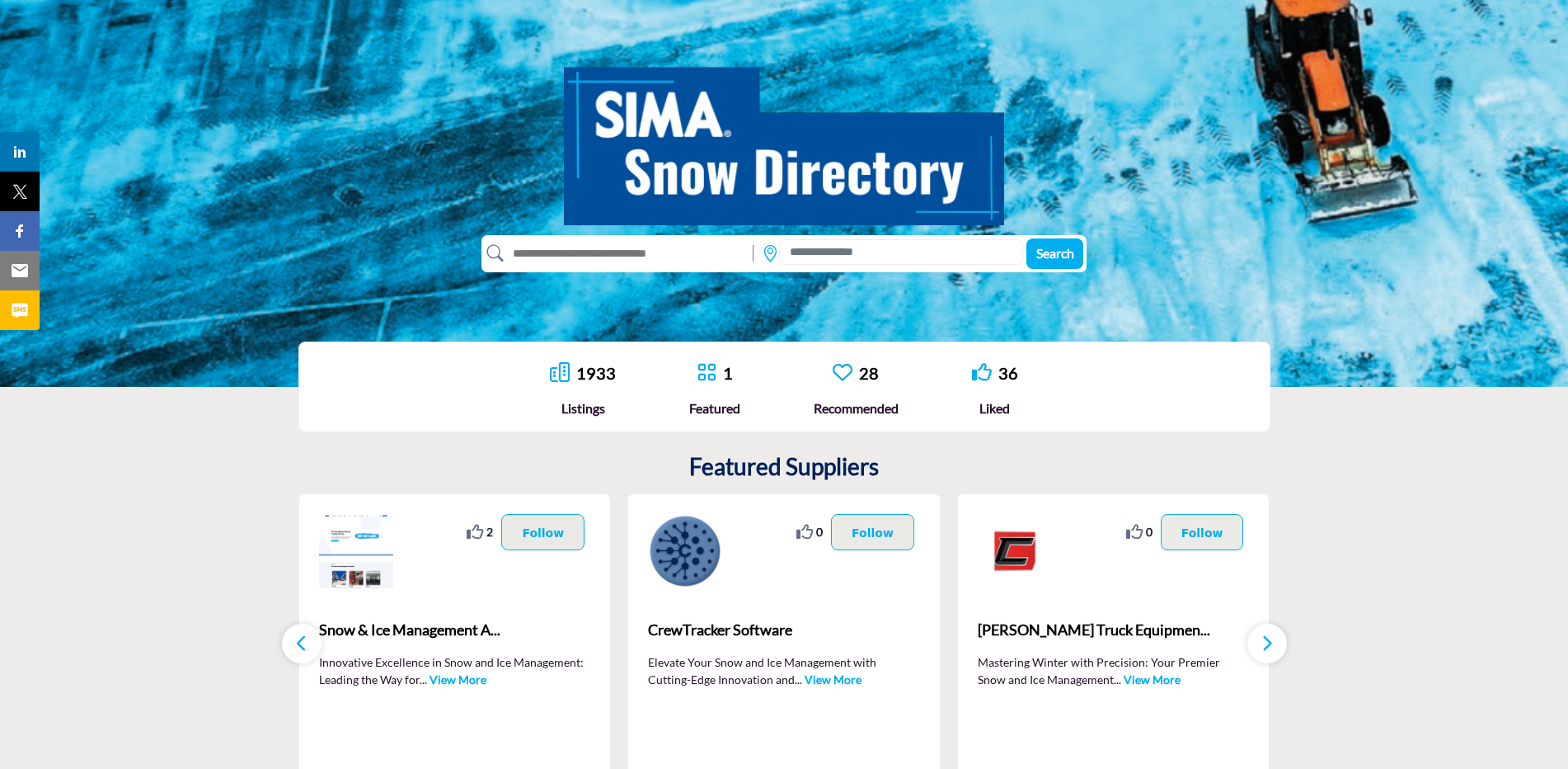
click at [628, 248] on input "text" at bounding box center [624, 252] width 241 height 26
click at [845, 257] on input at bounding box center [902, 252] width 244 height 25
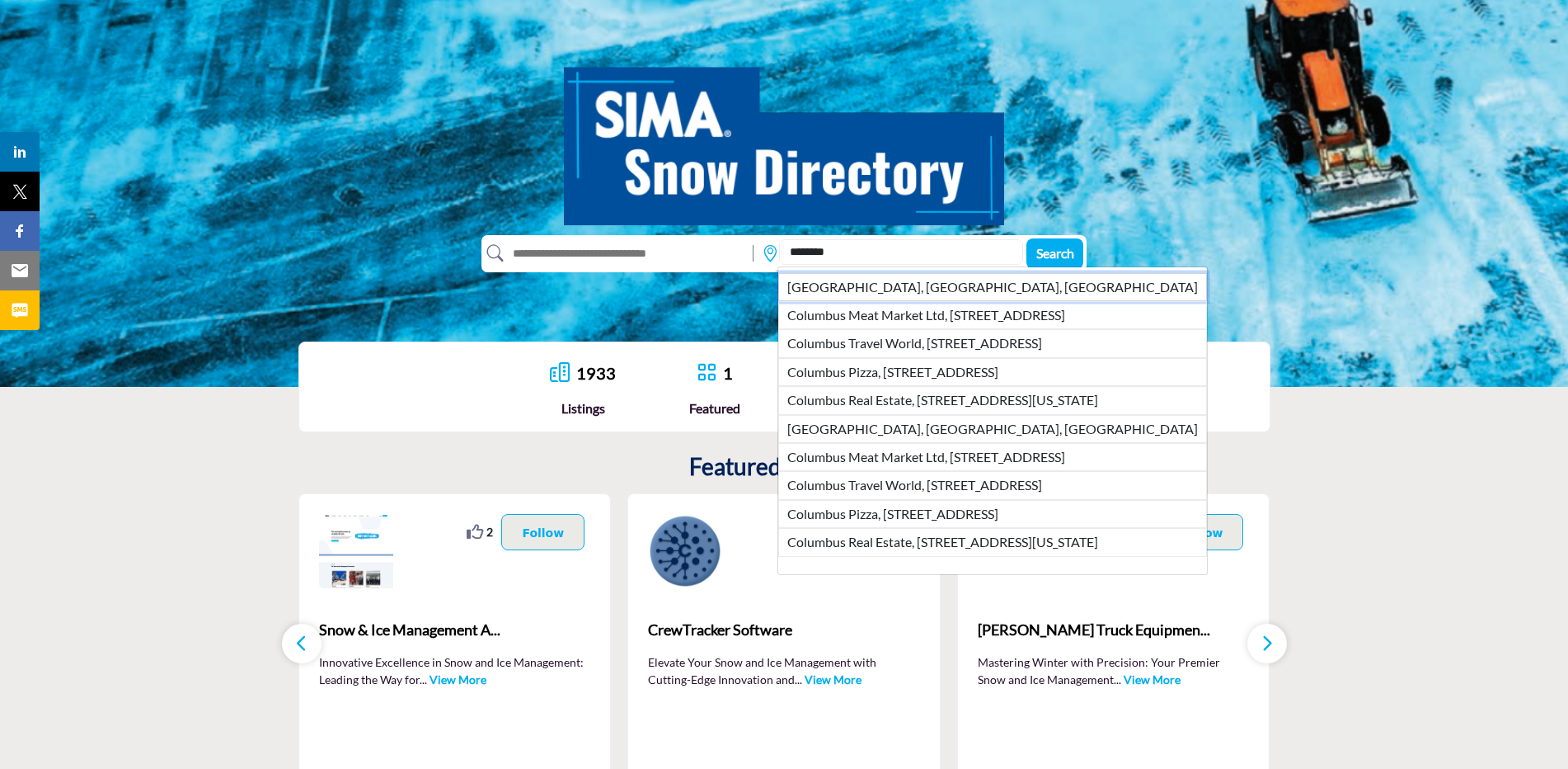
click at [845, 281] on li "Columbus, OH, USA" at bounding box center [993, 287] width 429 height 28
type input "**********"
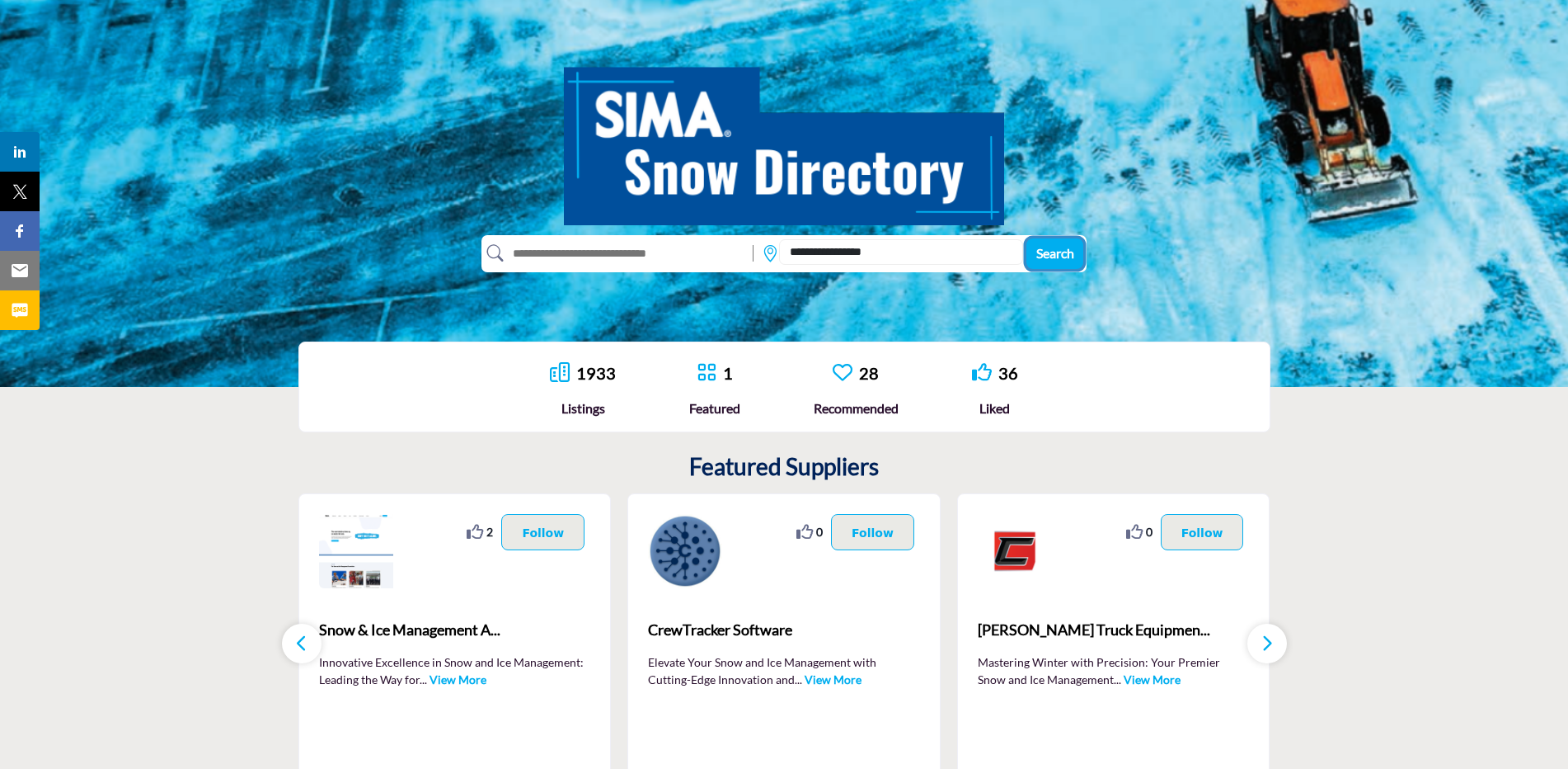
click at [1065, 253] on span "Search" at bounding box center [1055, 252] width 38 height 15
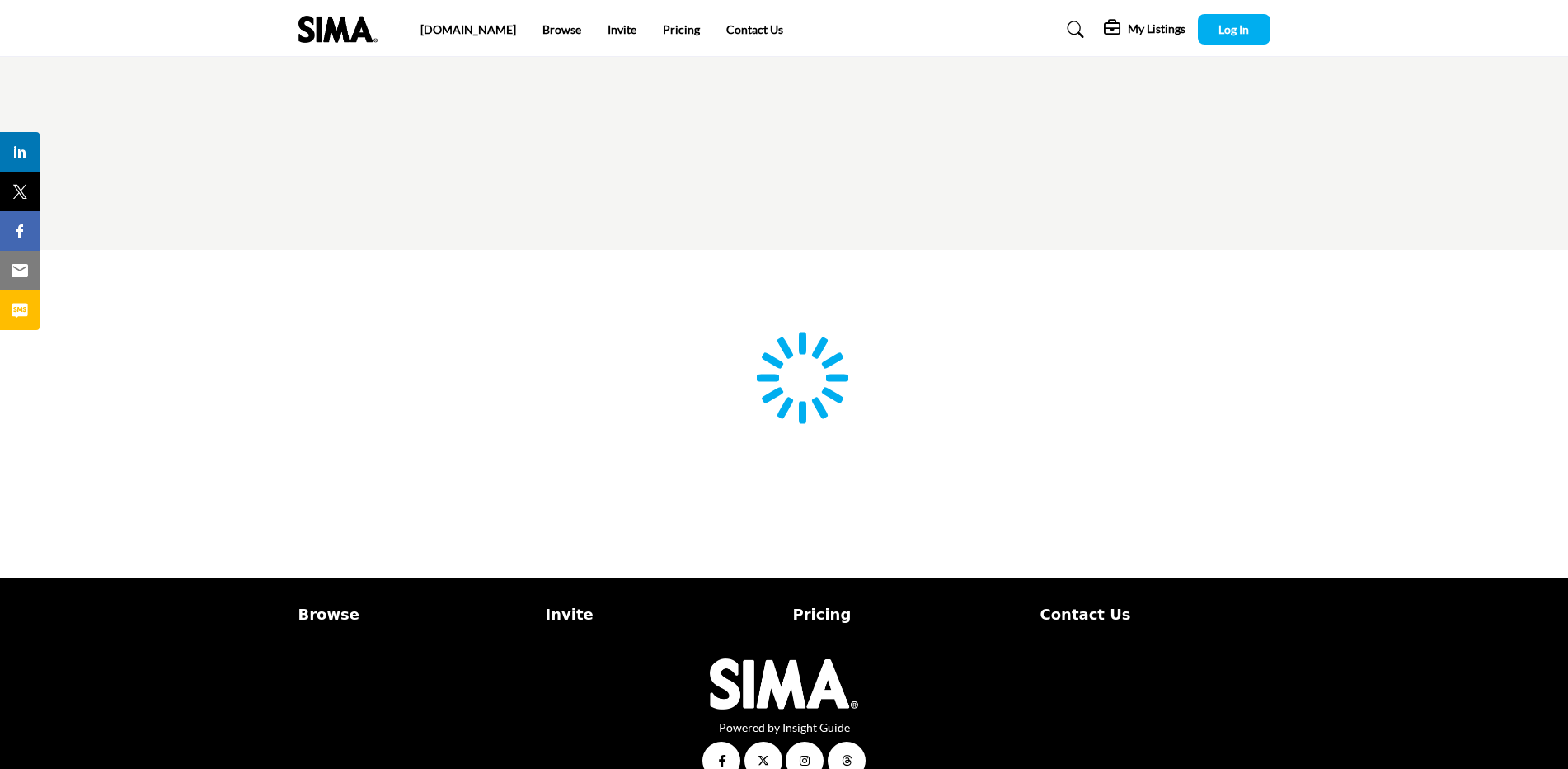
type input "**********"
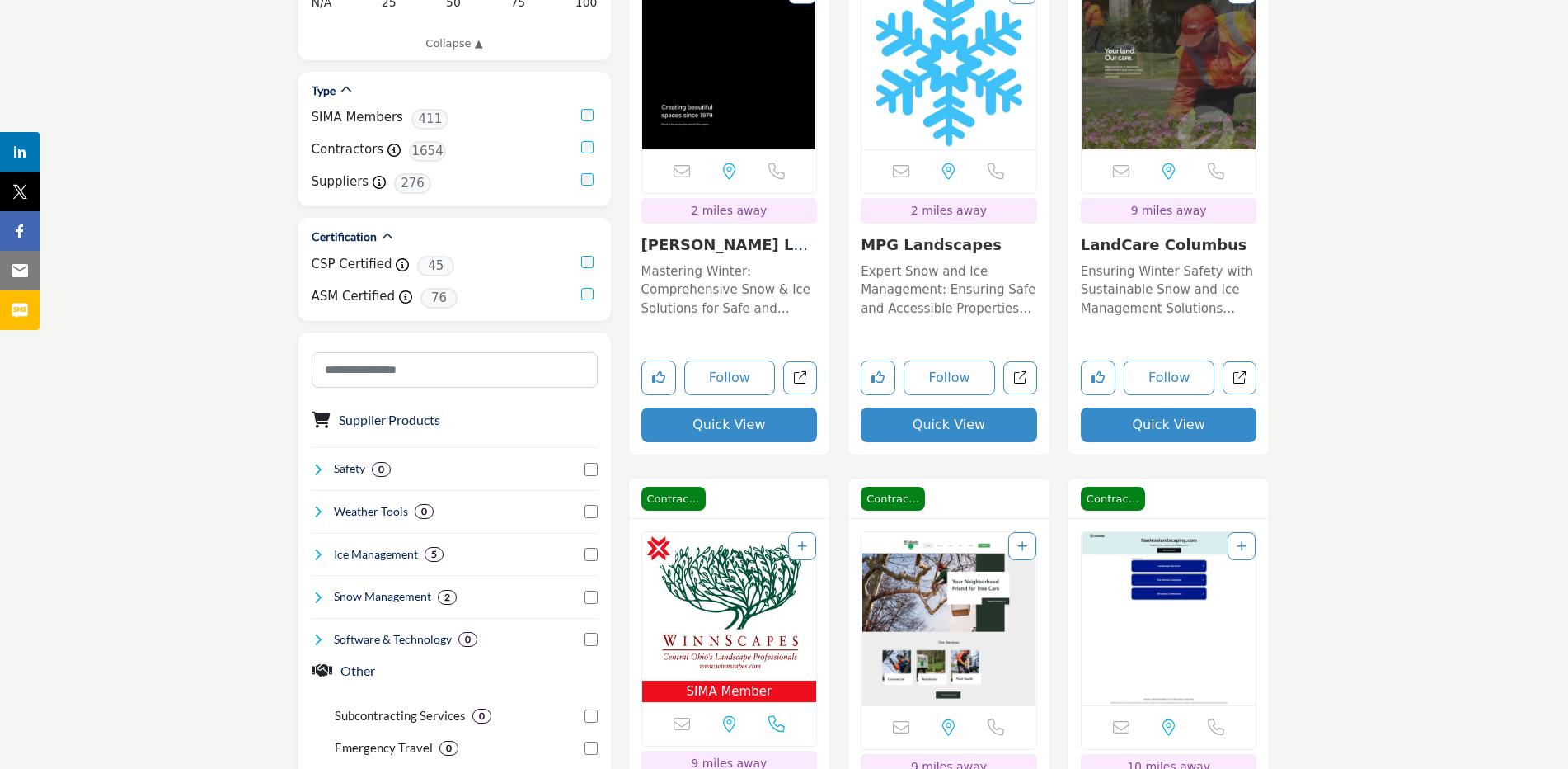
scroll to position [655, 0]
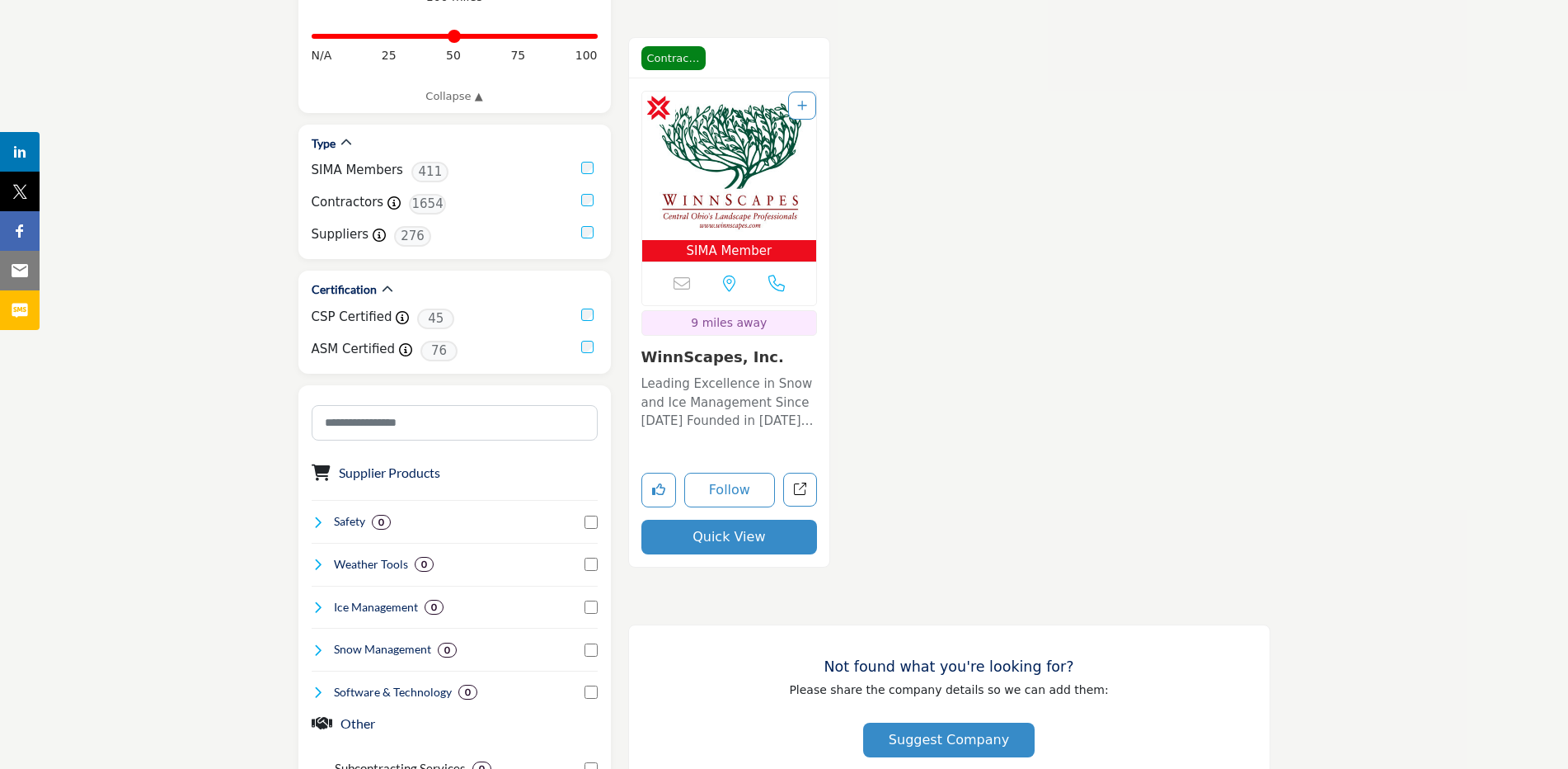
scroll to position [561, 0]
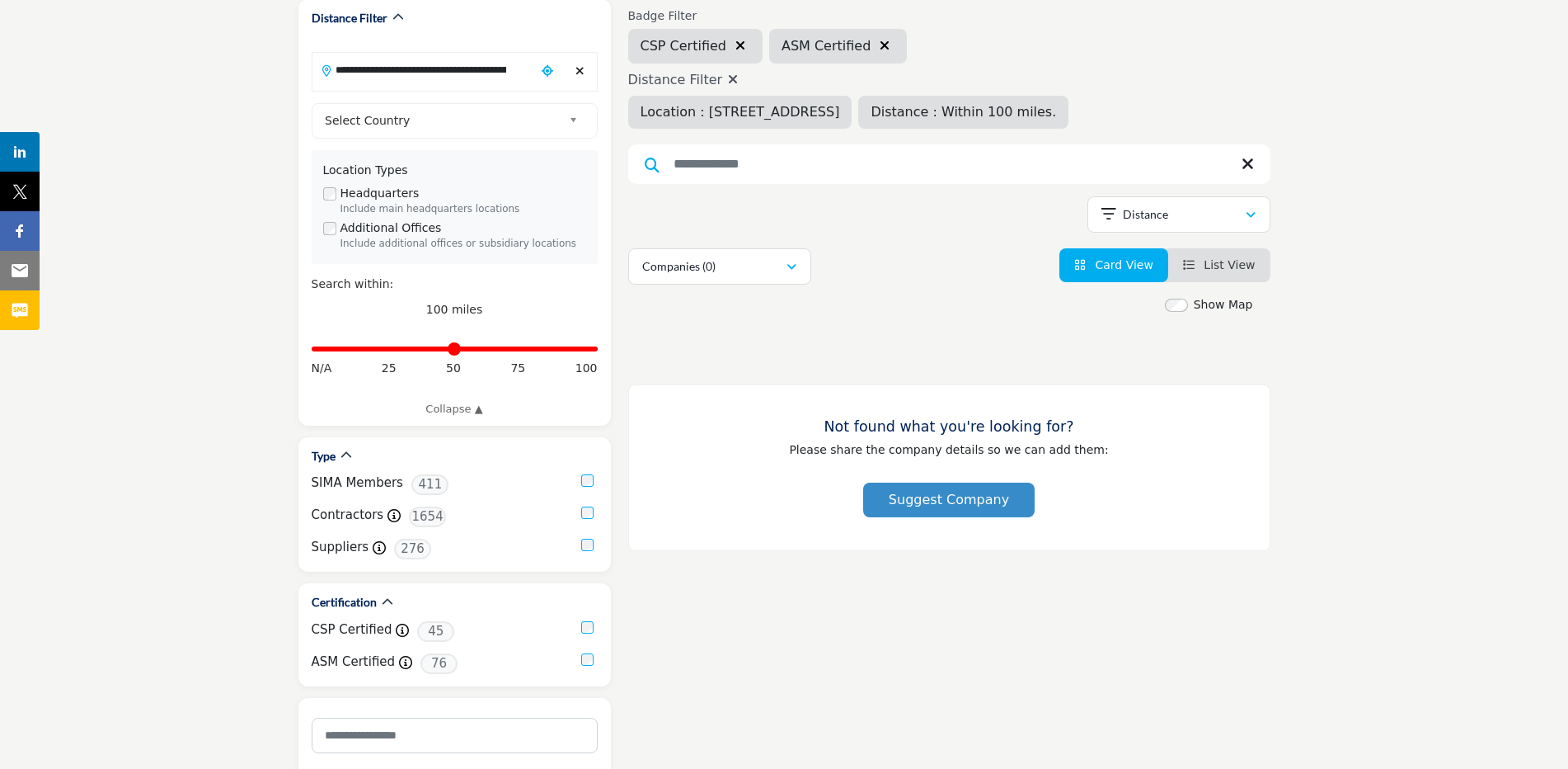
scroll to position [232, 0]
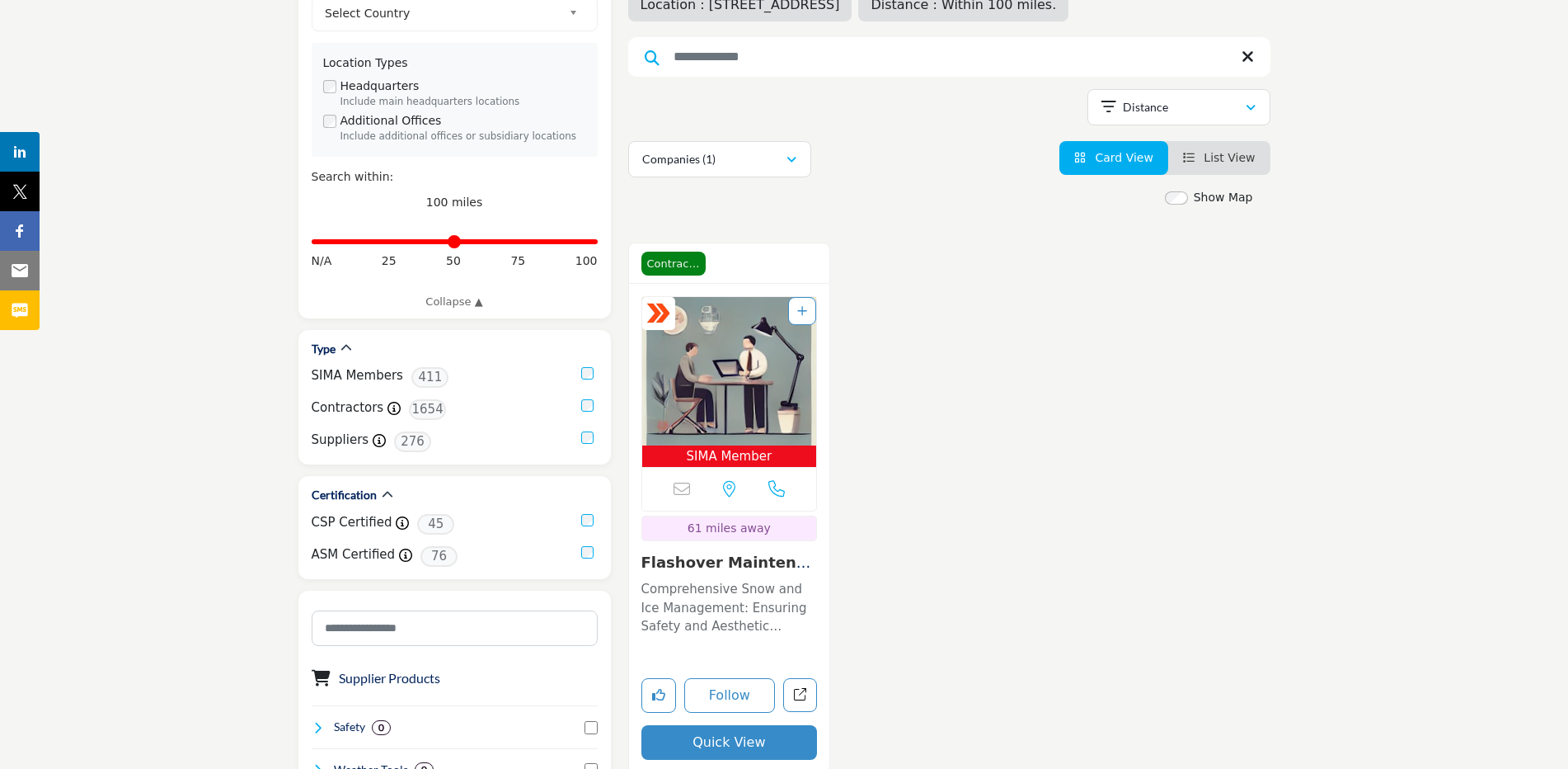
scroll to position [311, 0]
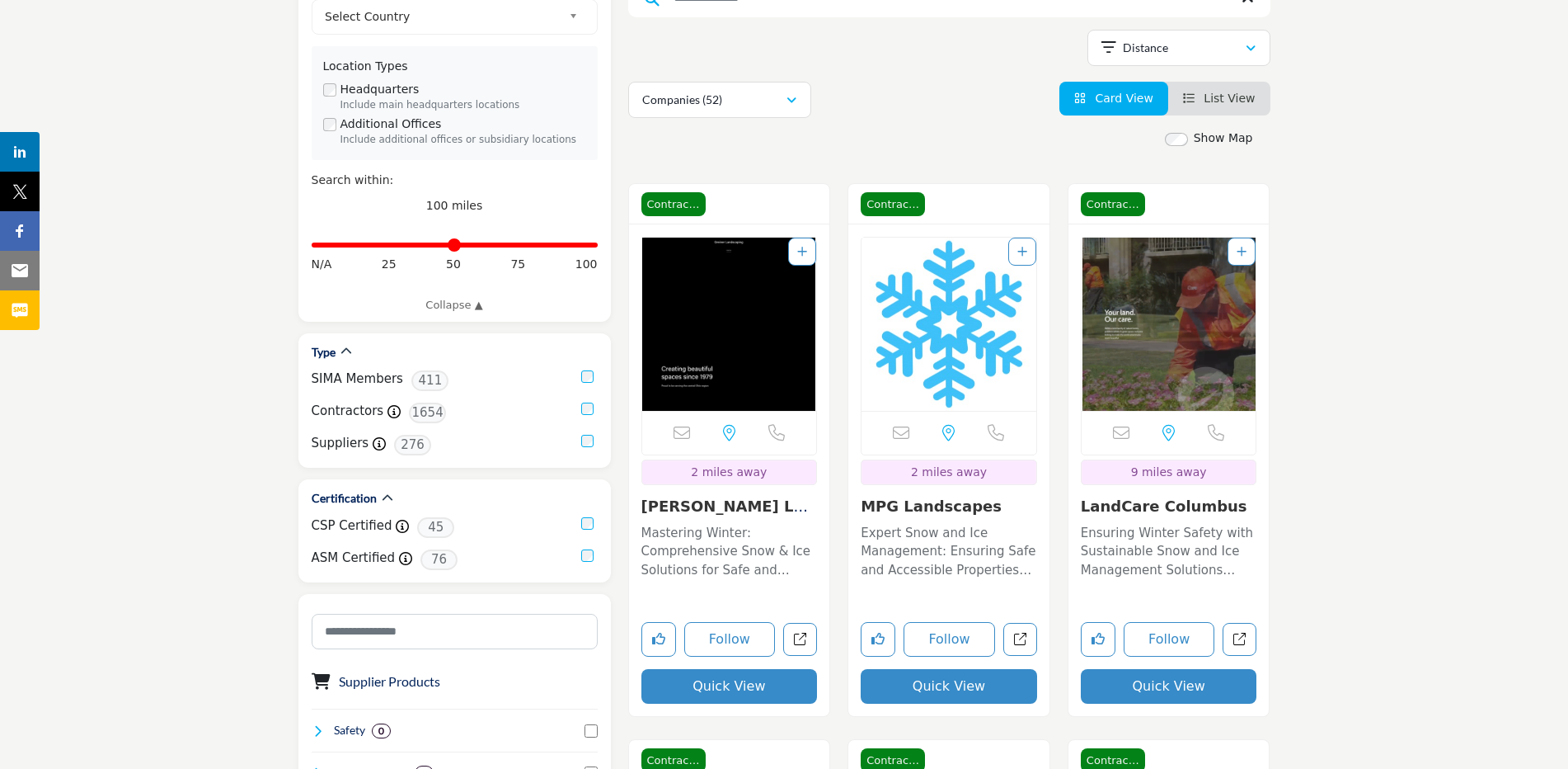
scroll to position [319, 0]
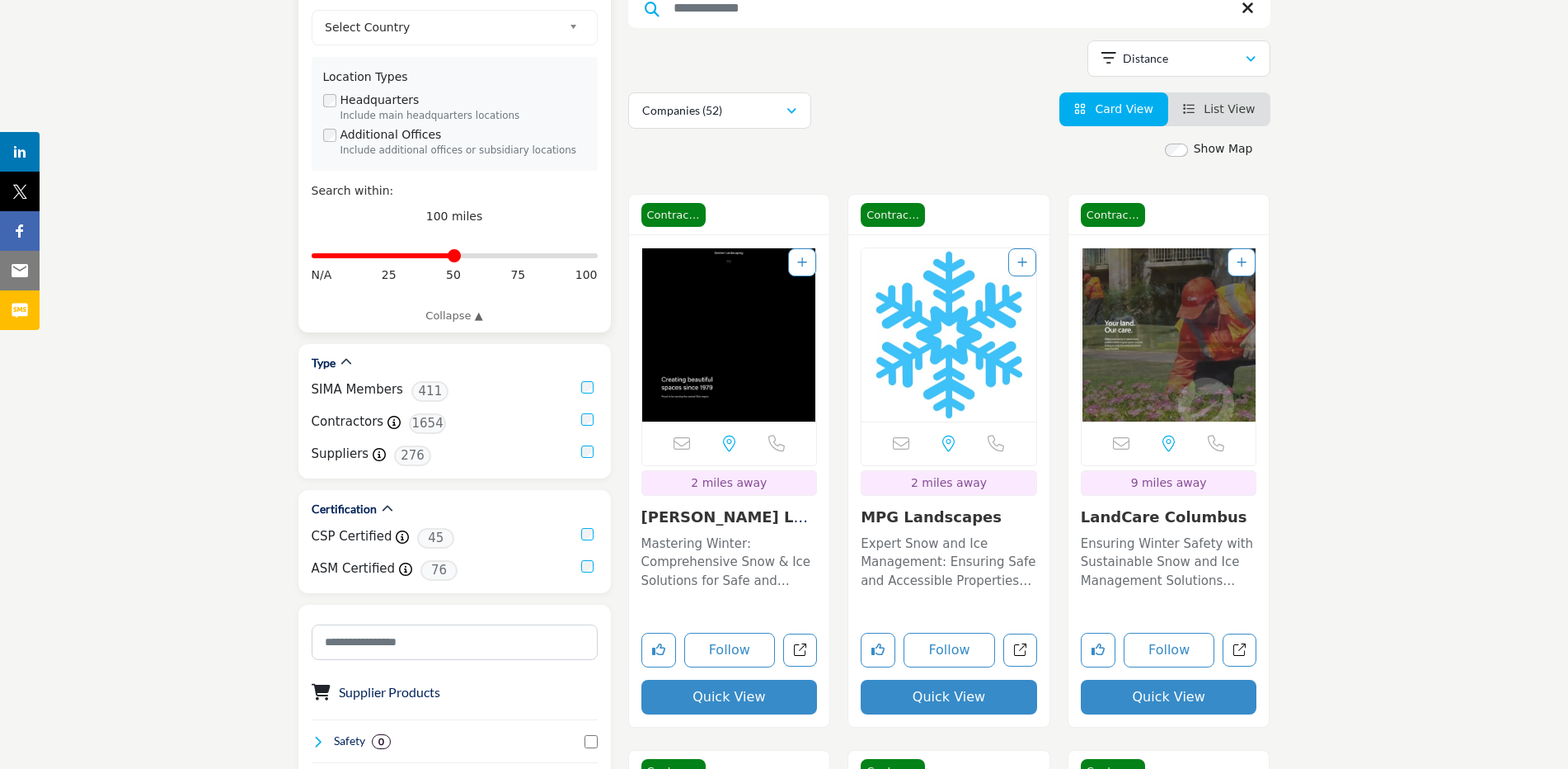
drag, startPoint x: 592, startPoint y: 252, endPoint x: 449, endPoint y: 265, distance: 143.6
click at [449, 257] on input "Distance in miles" at bounding box center [455, 256] width 286 height 4
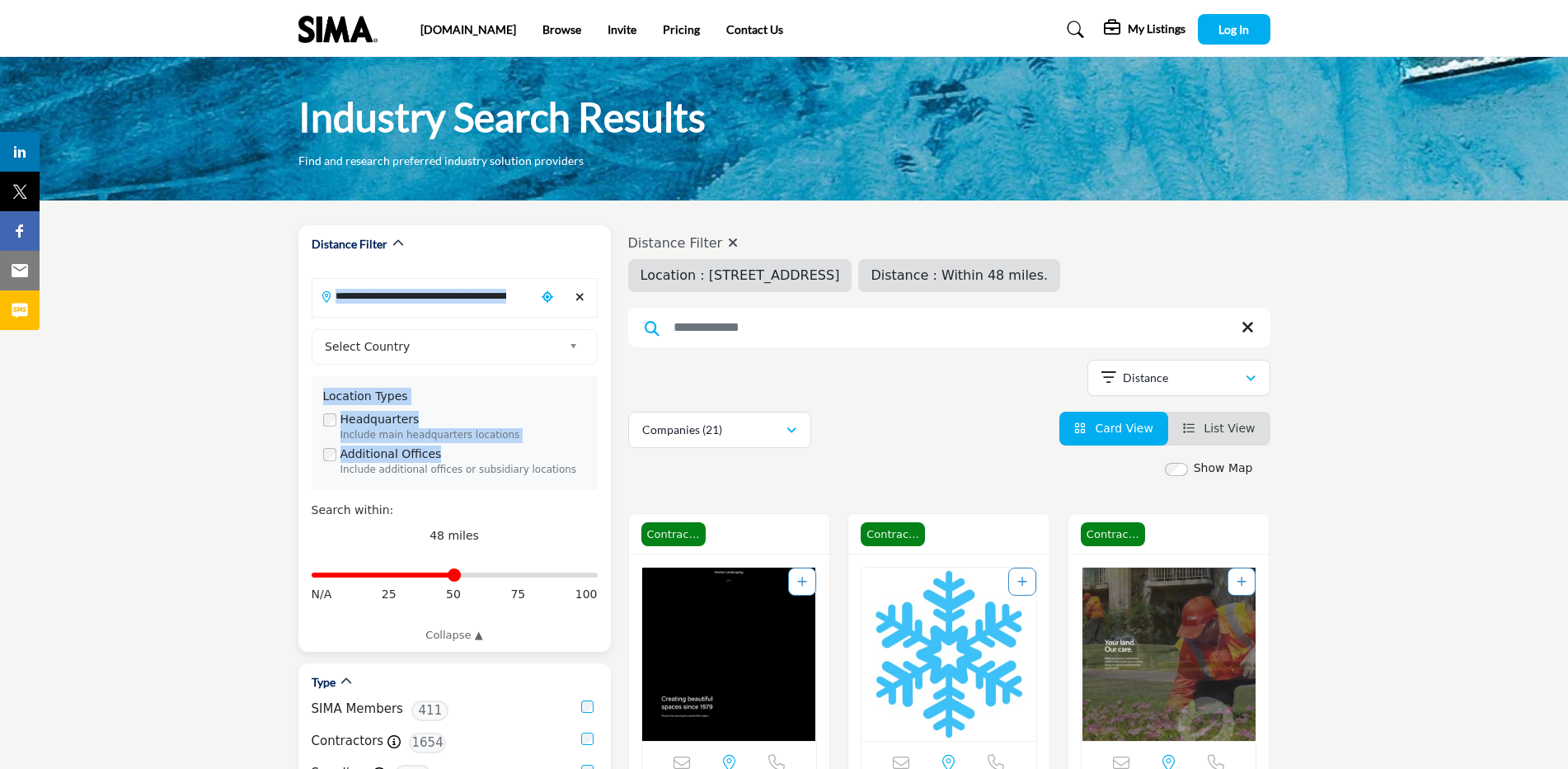
drag, startPoint x: 456, startPoint y: 261, endPoint x: 439, endPoint y: 264, distance: 17.3
click at [439, 264] on div "**********" at bounding box center [455, 438] width 313 height 426
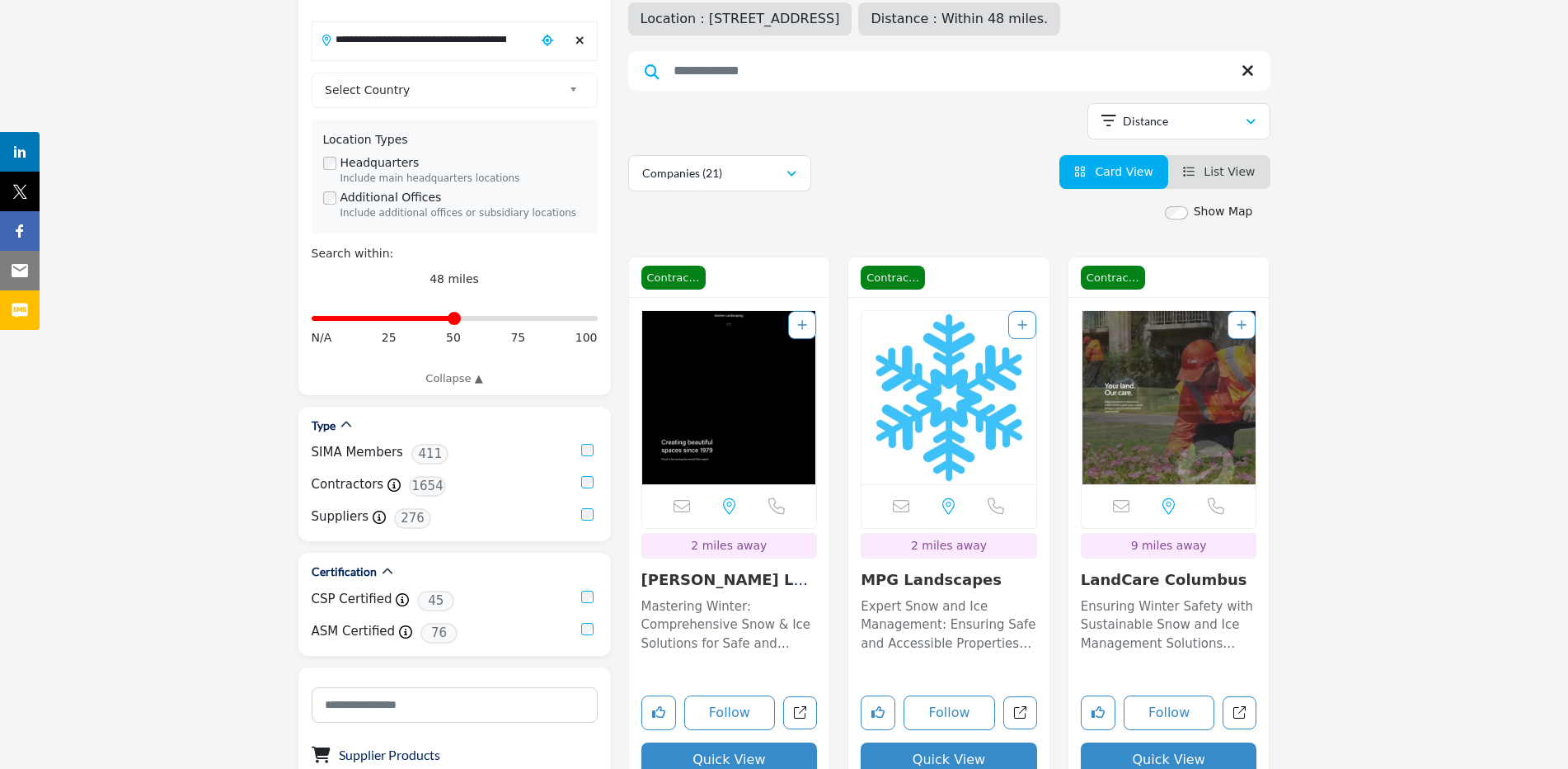
scroll to position [294, 0]
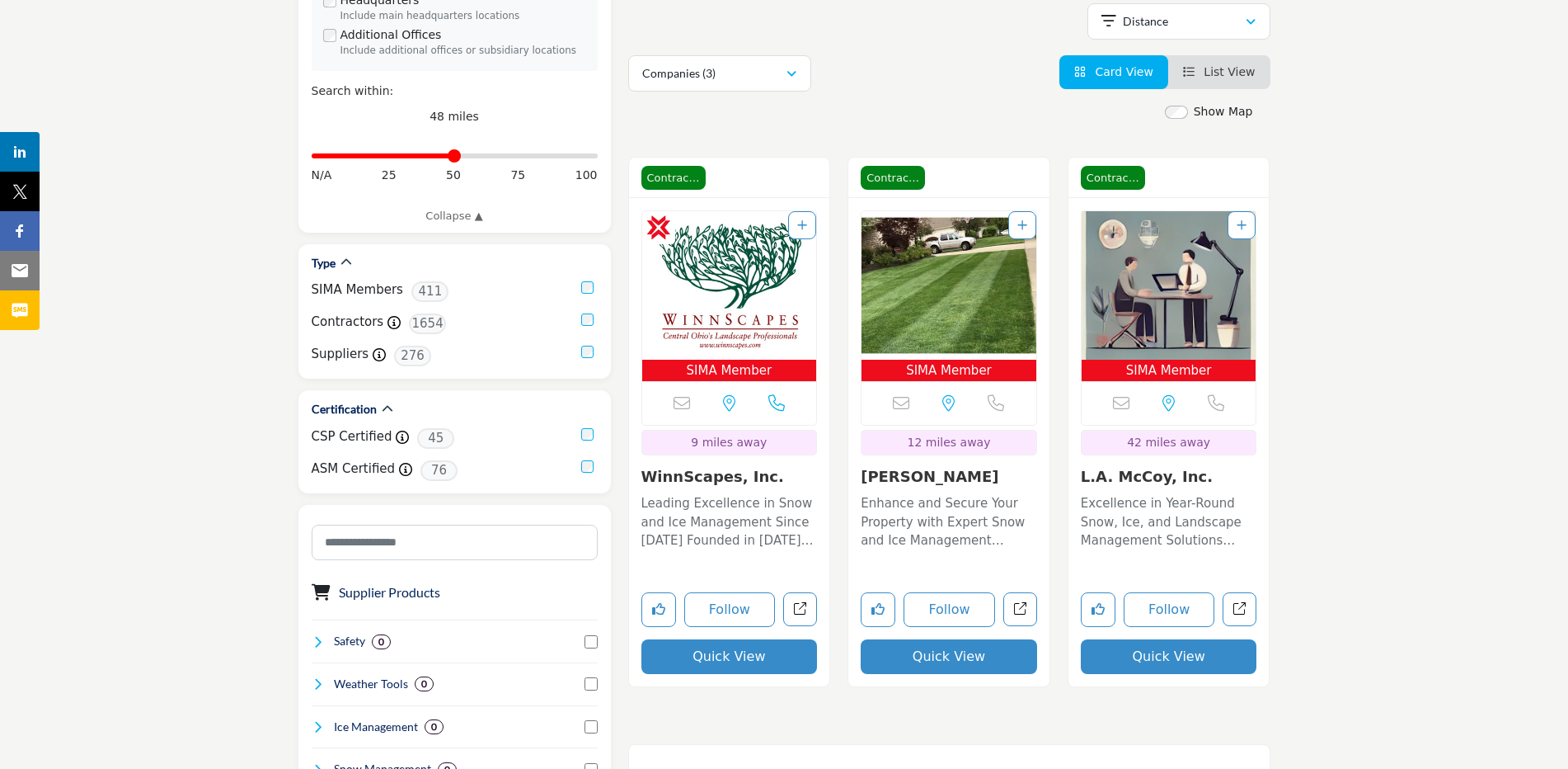
scroll to position [298, 0]
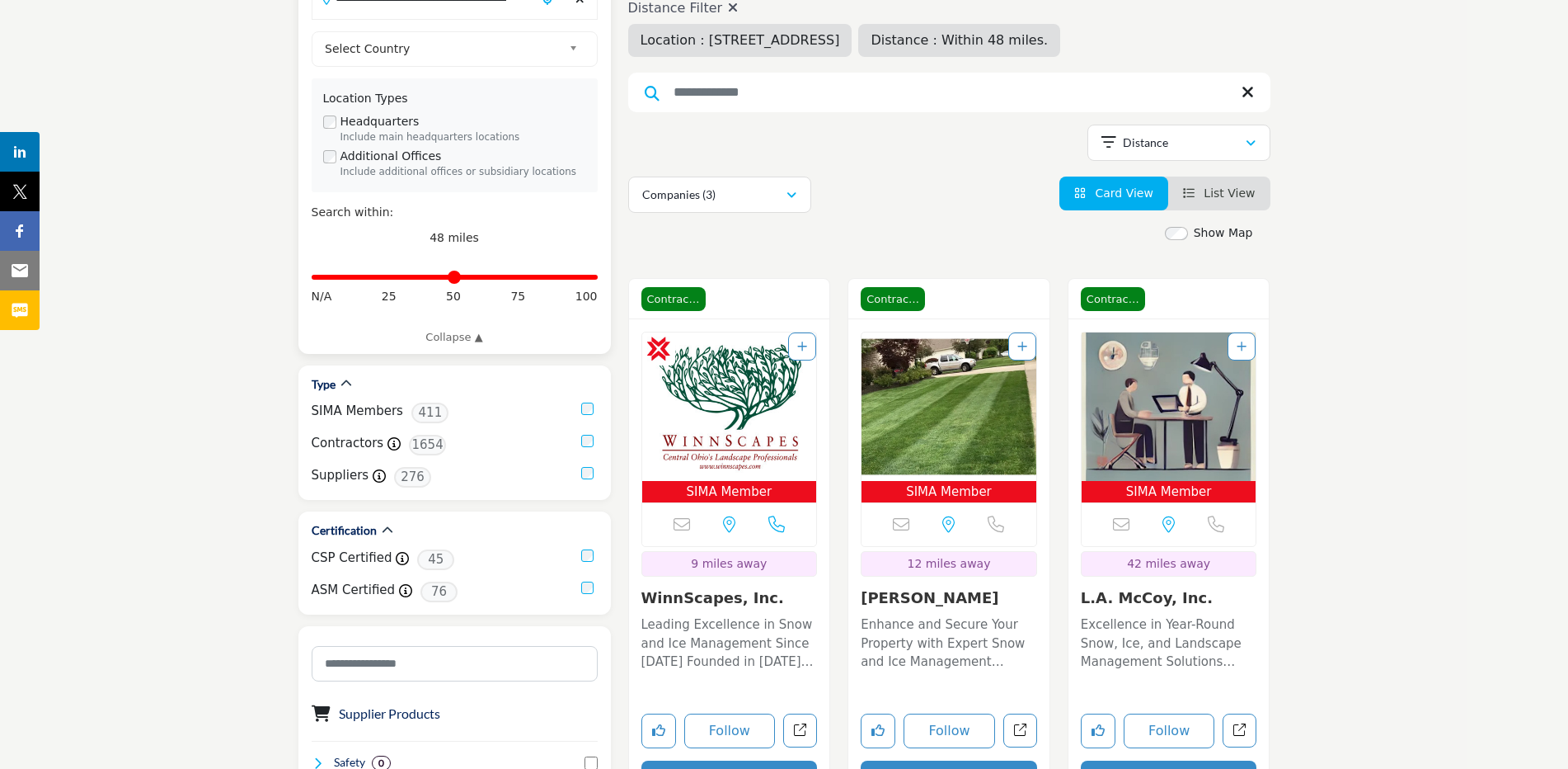
drag, startPoint x: 445, startPoint y: 278, endPoint x: 614, endPoint y: 277, distance: 169.0
type input "***"
click at [598, 277] on input "Distance in miles" at bounding box center [455, 277] width 286 height 4
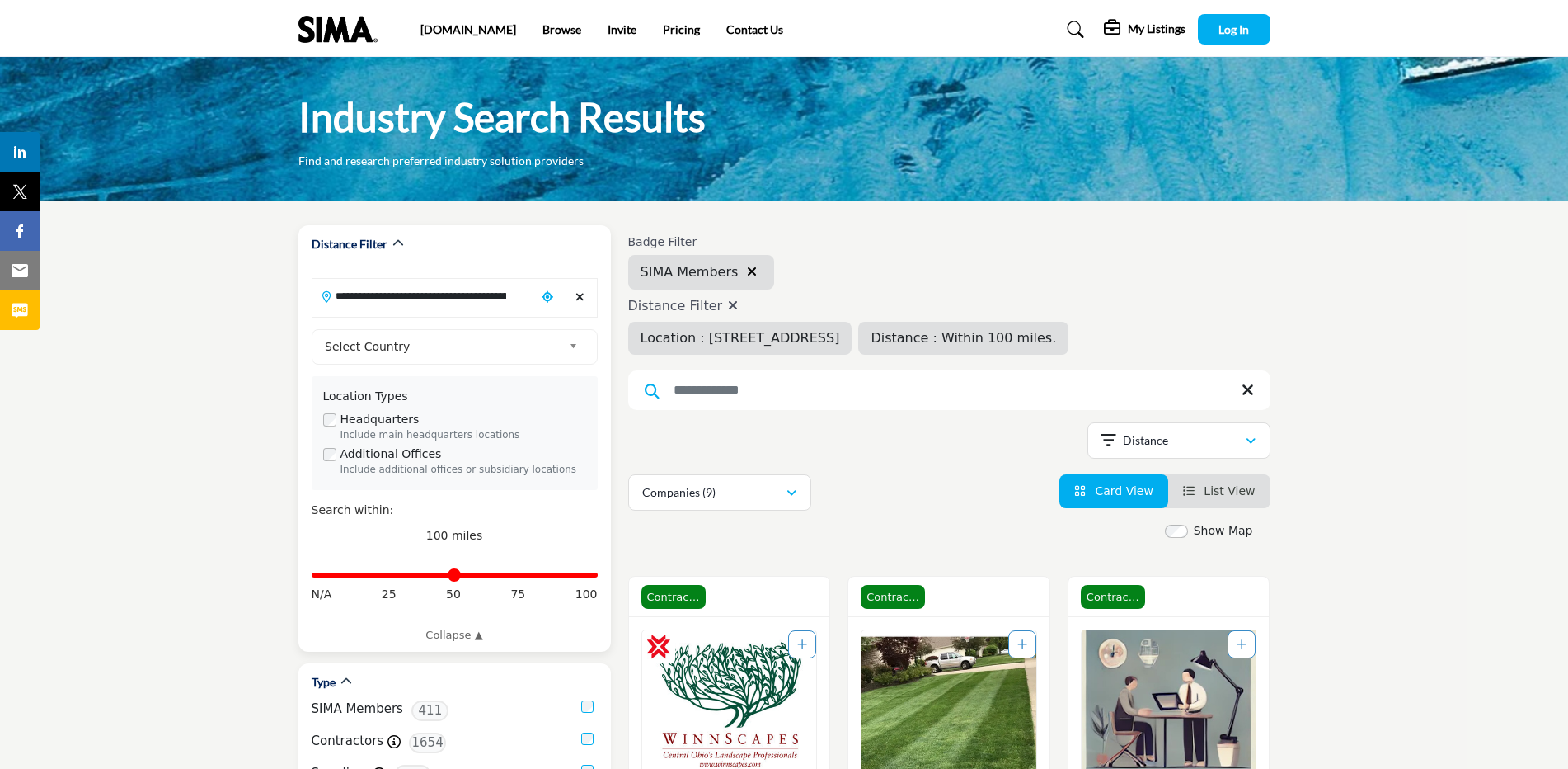
click at [578, 296] on icon "Clear search location" at bounding box center [580, 297] width 9 height 12
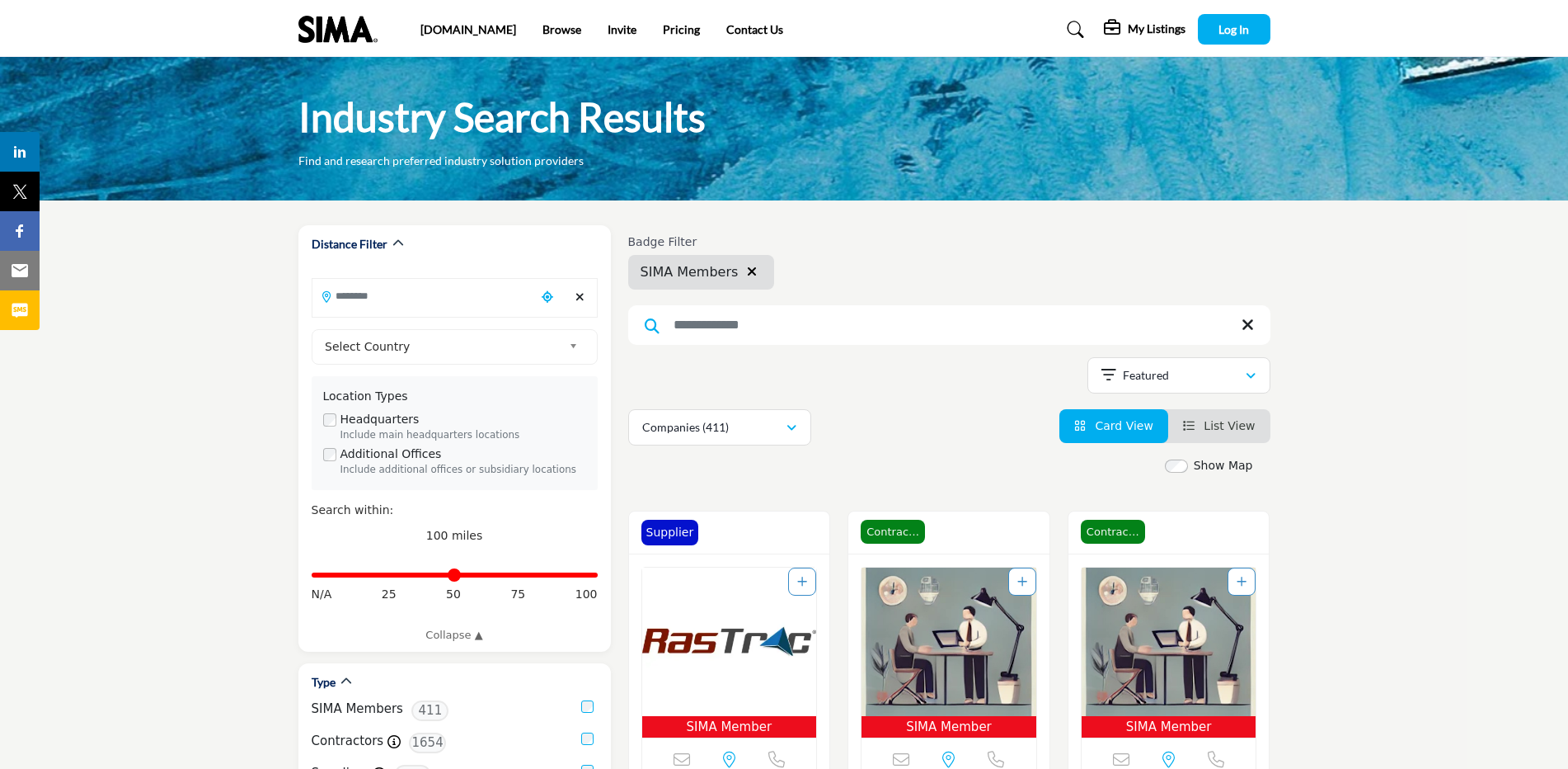
click at [863, 325] on input "Search Keyword" at bounding box center [949, 325] width 642 height 40
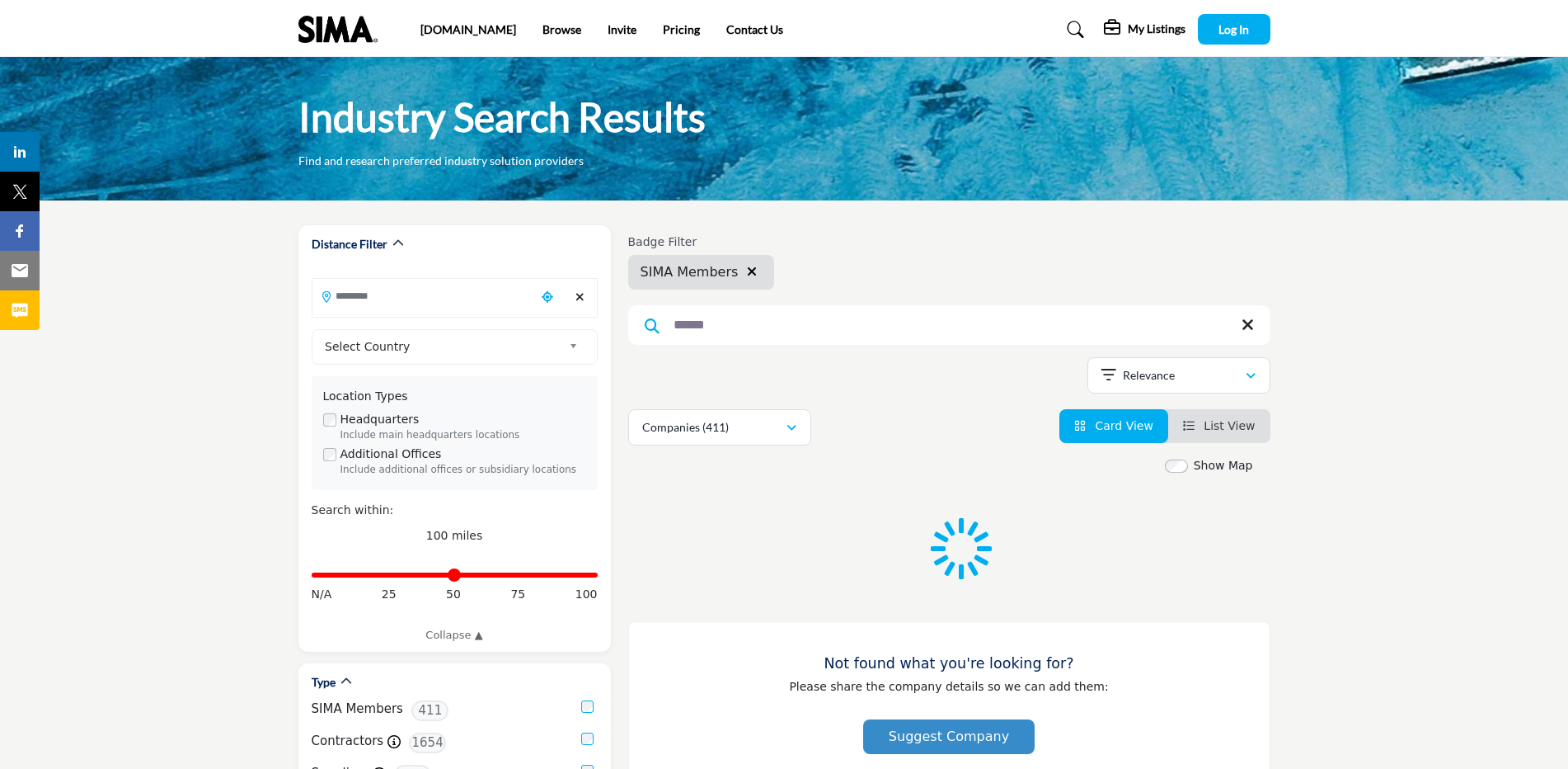
type input "******"
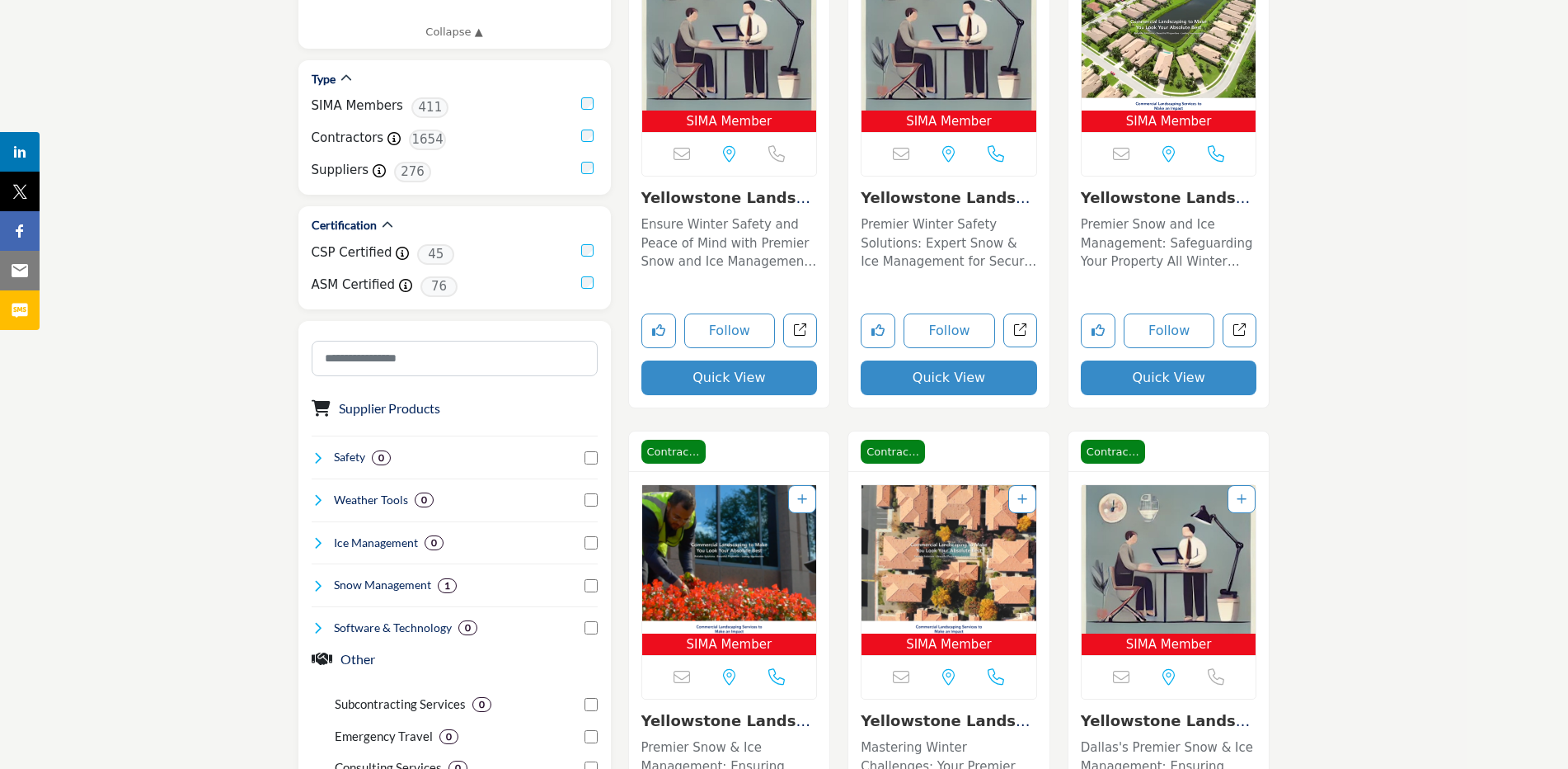
scroll to position [613, 0]
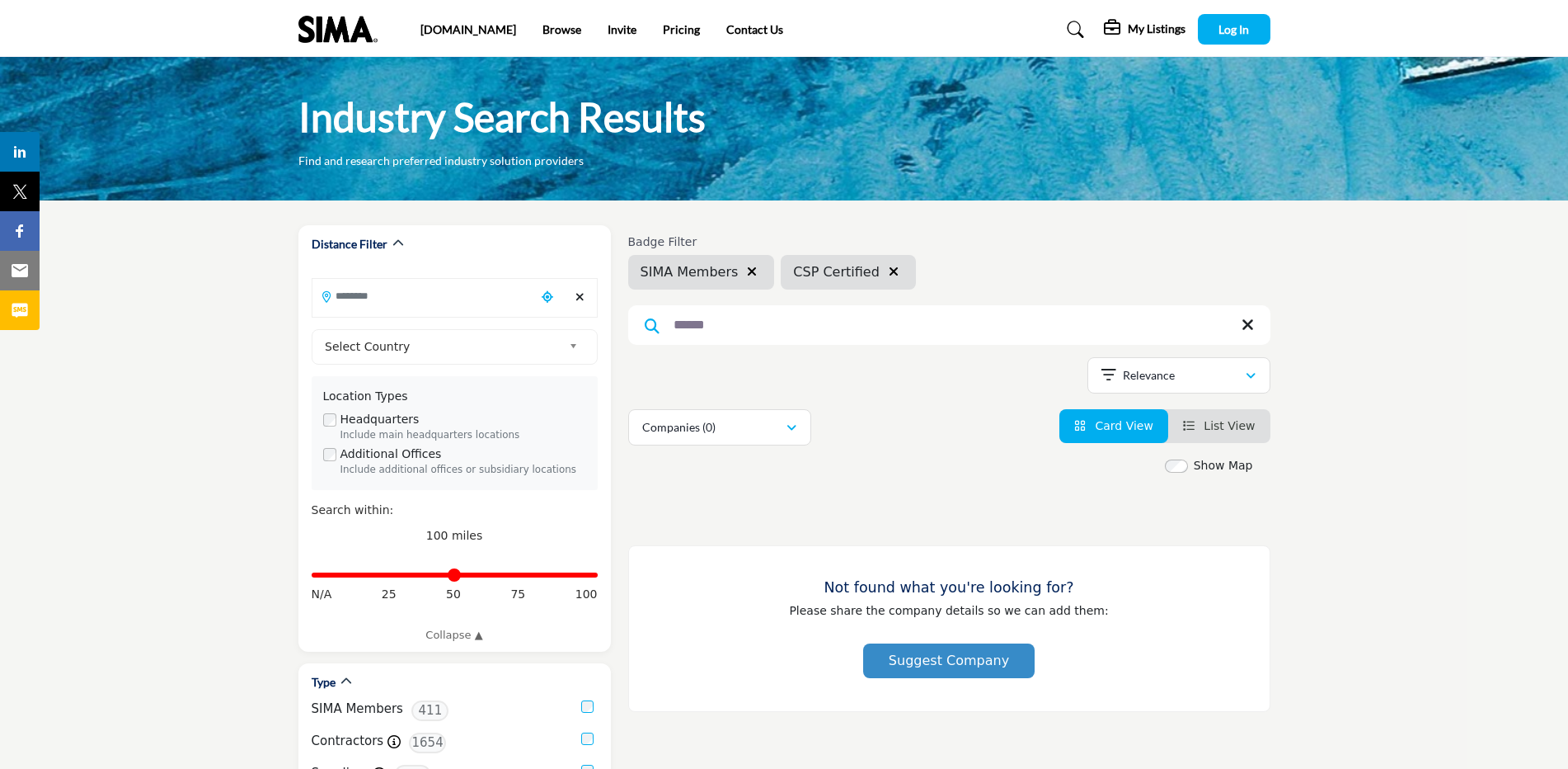
click at [747, 271] on icon "button" at bounding box center [751, 271] width 10 height 14
